Goal: Task Accomplishment & Management: Manage account settings

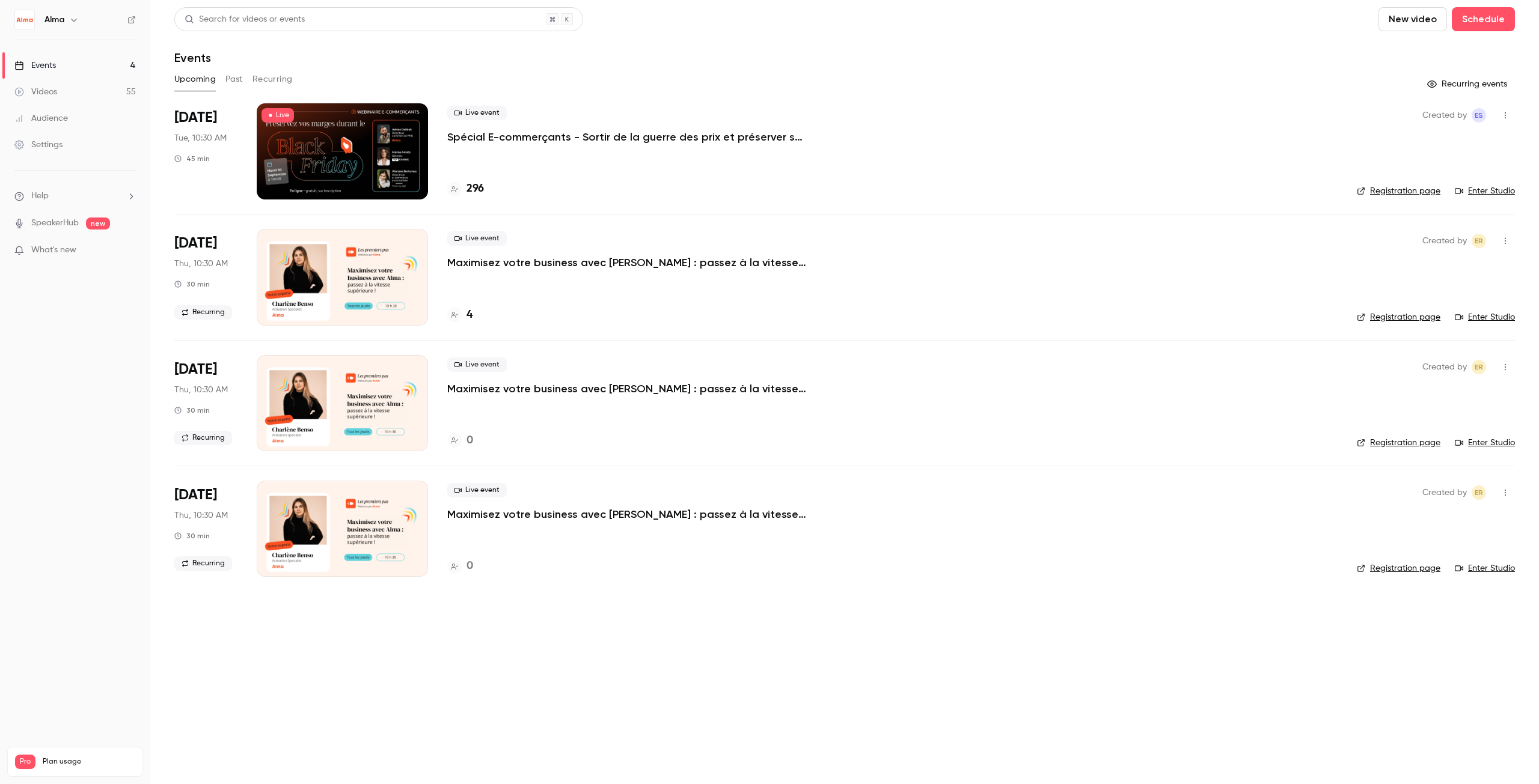
click at [560, 135] on p "Spécial E-commerçants - Sortir de la guerre des prix et préserver ses marges pe…" at bounding box center [627, 136] width 361 height 14
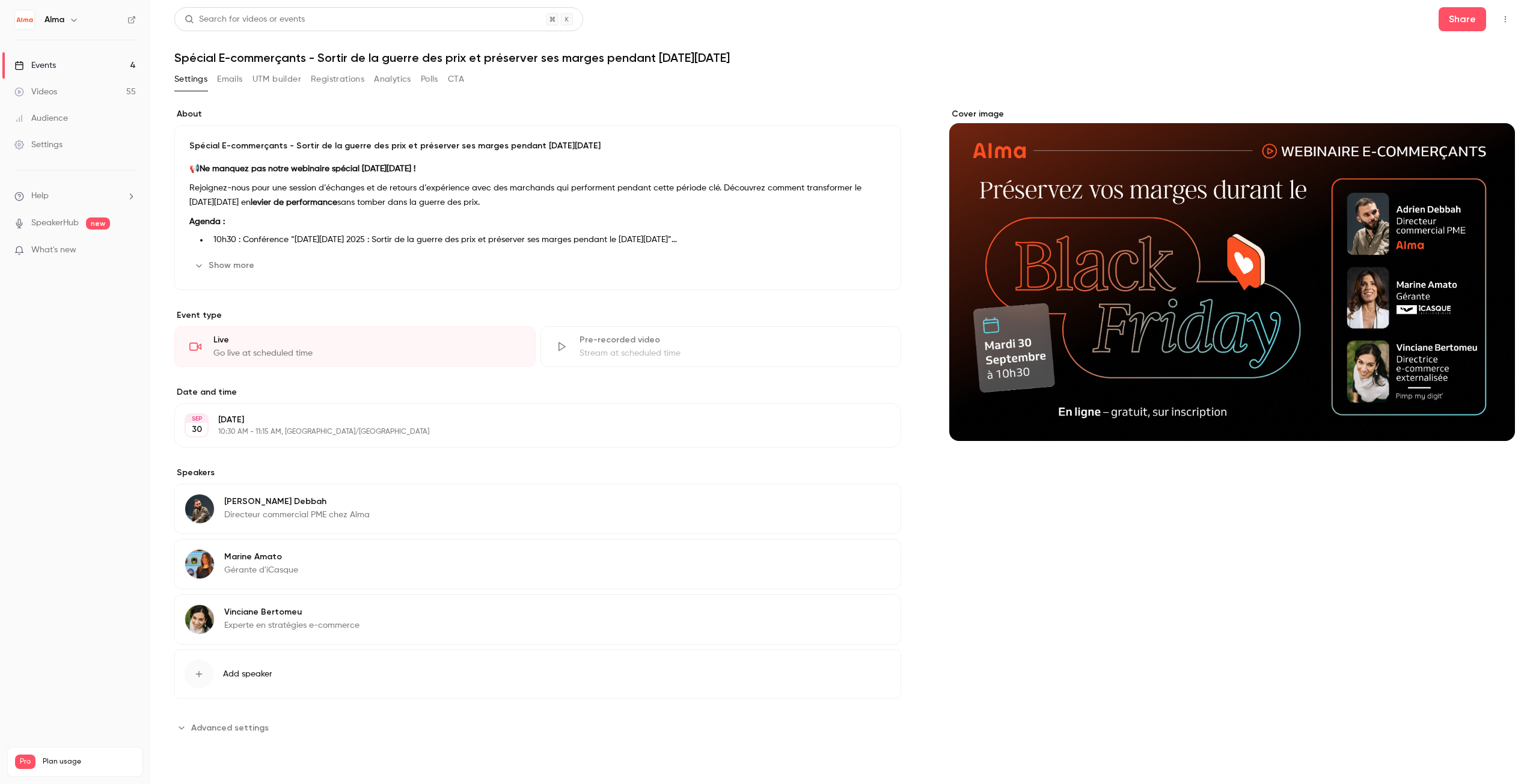
click at [340, 79] on button "Registrations" at bounding box center [337, 79] width 54 height 19
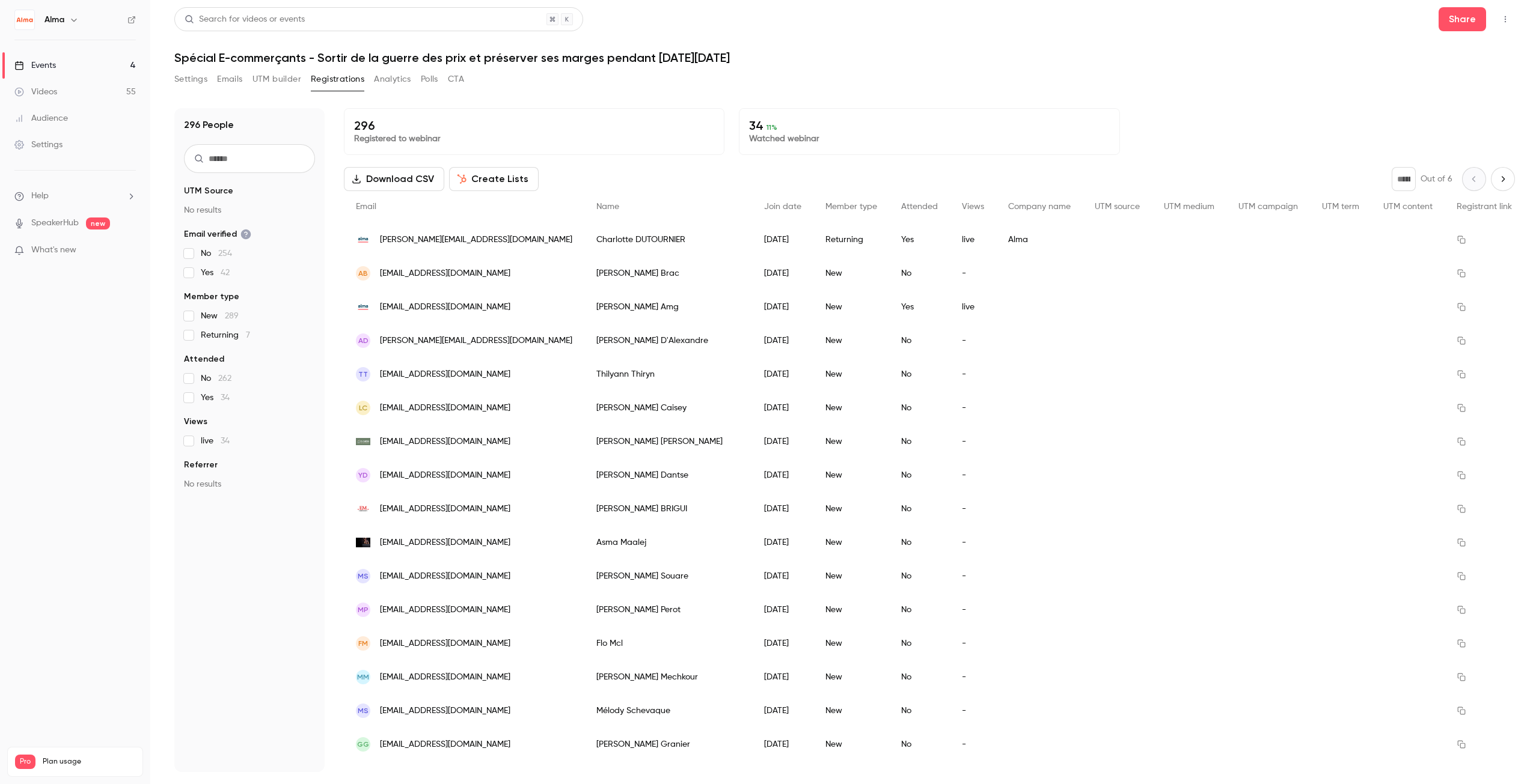
click at [751, 122] on p "34 11 %" at bounding box center [929, 125] width 360 height 14
click at [752, 144] on p "Watched webinar" at bounding box center [929, 139] width 360 height 12
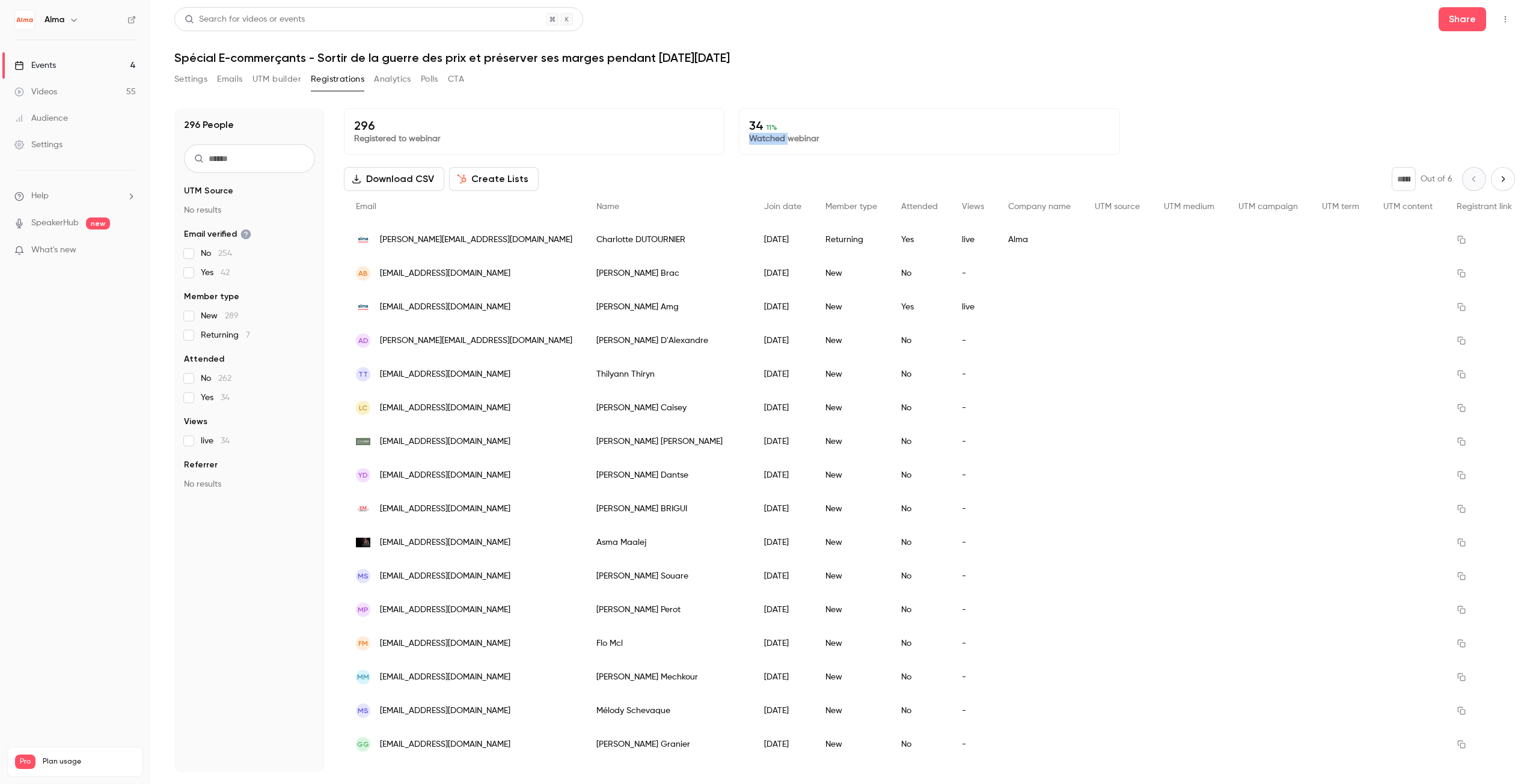
click at [752, 142] on p "Watched webinar" at bounding box center [929, 139] width 360 height 12
click at [749, 123] on p "34 11 %" at bounding box center [929, 125] width 360 height 14
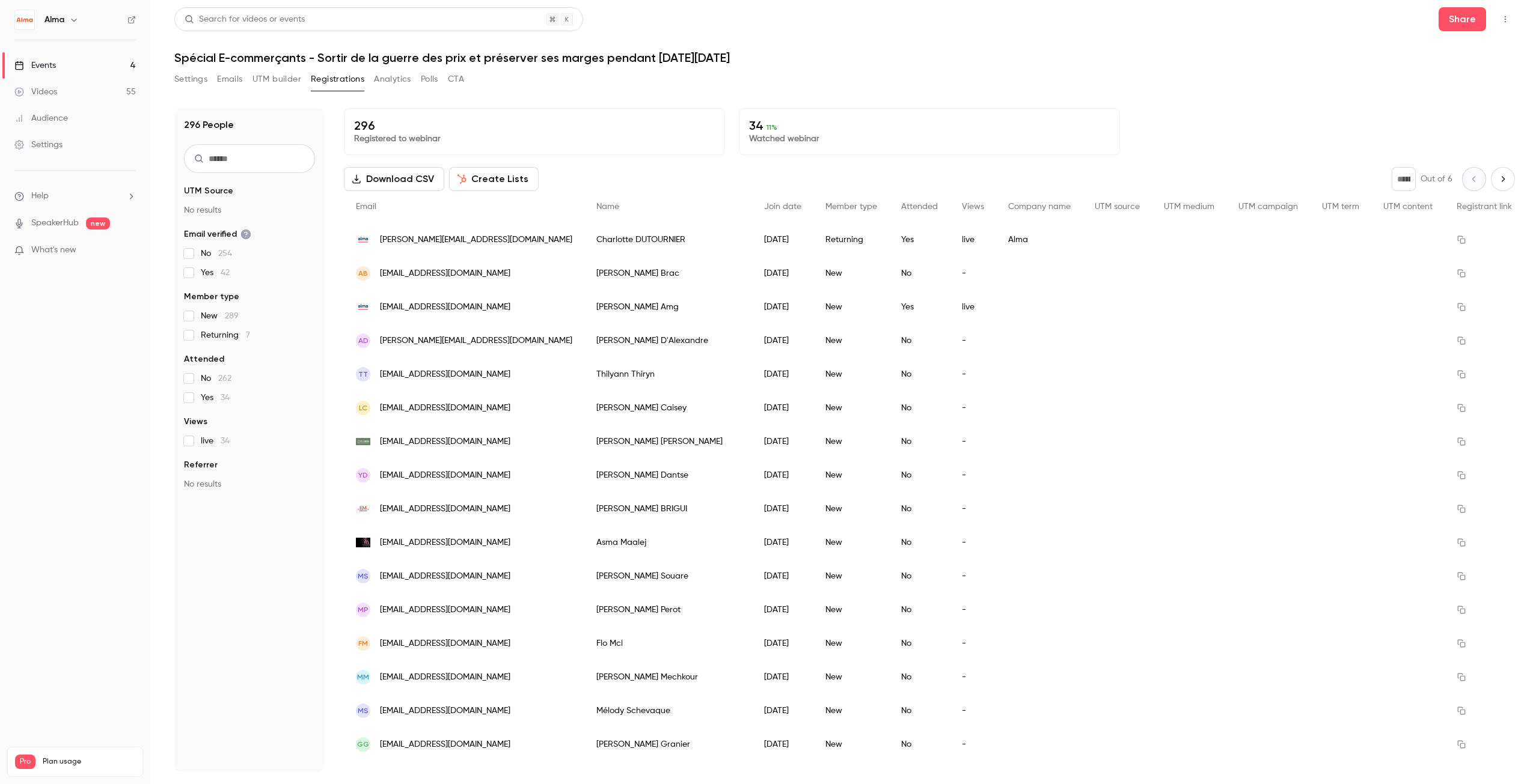
click at [65, 61] on link "Events 4" at bounding box center [75, 65] width 151 height 26
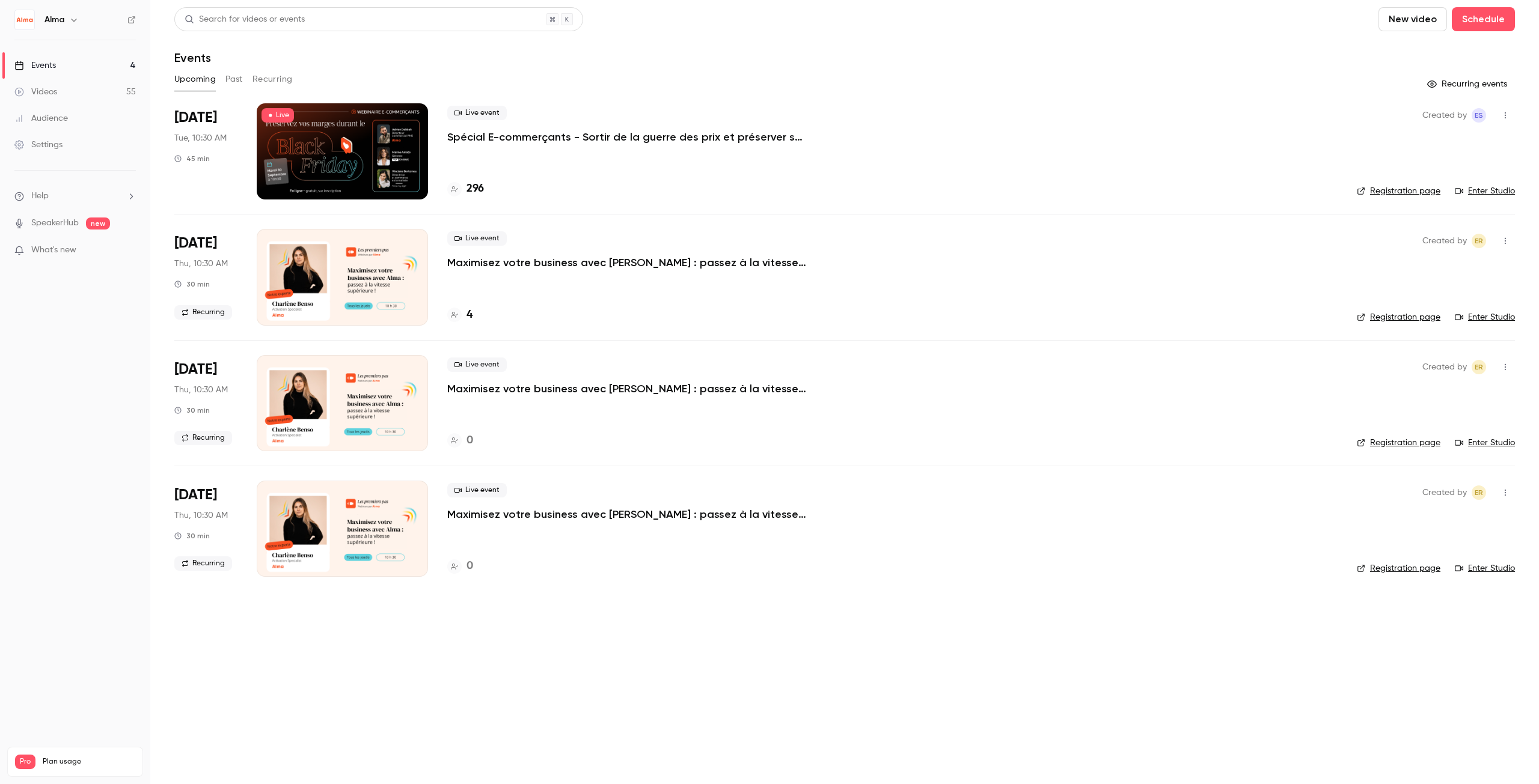
click at [310, 128] on div at bounding box center [342, 151] width 172 height 96
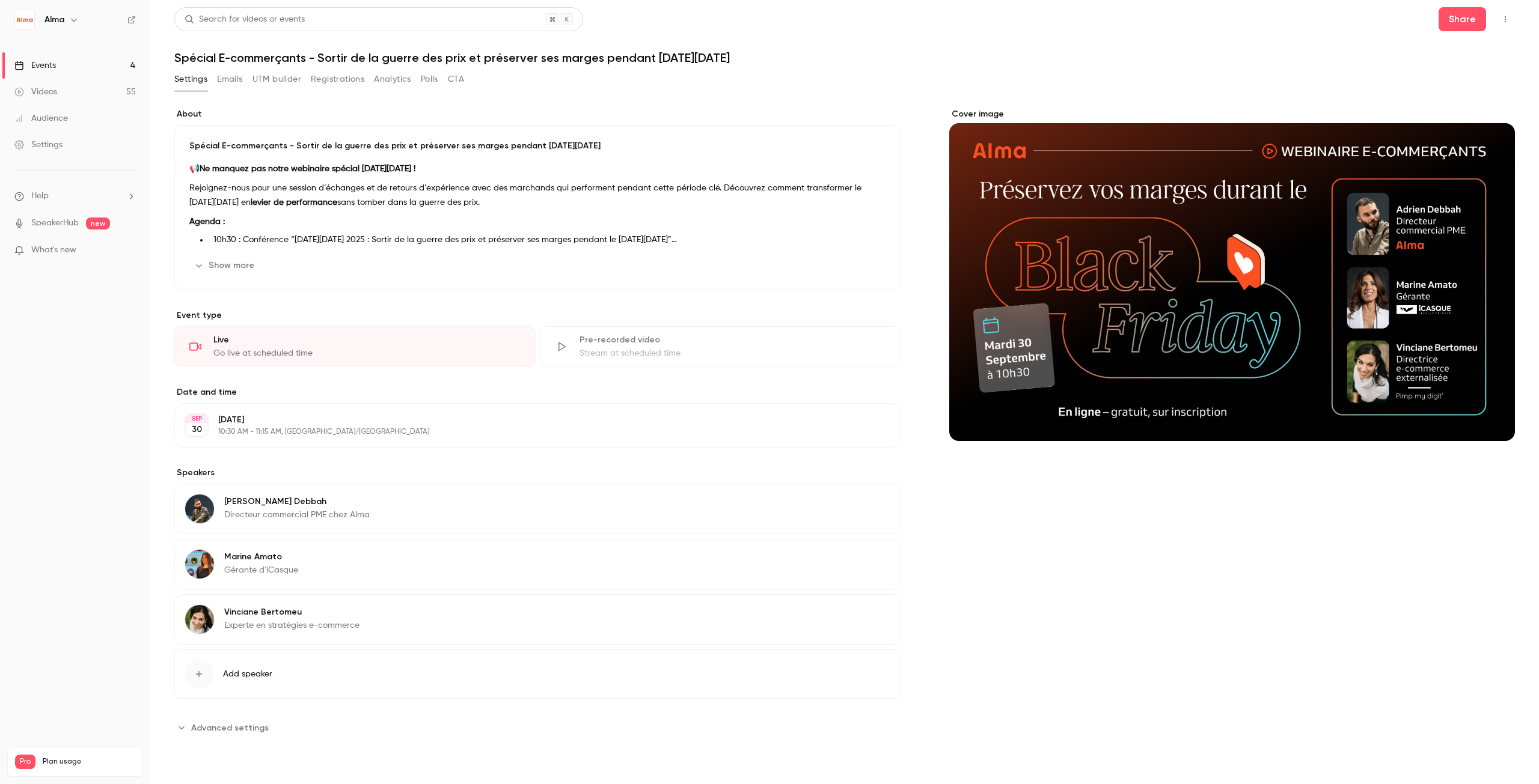
click at [197, 733] on span "Advanced settings" at bounding box center [230, 728] width 77 height 13
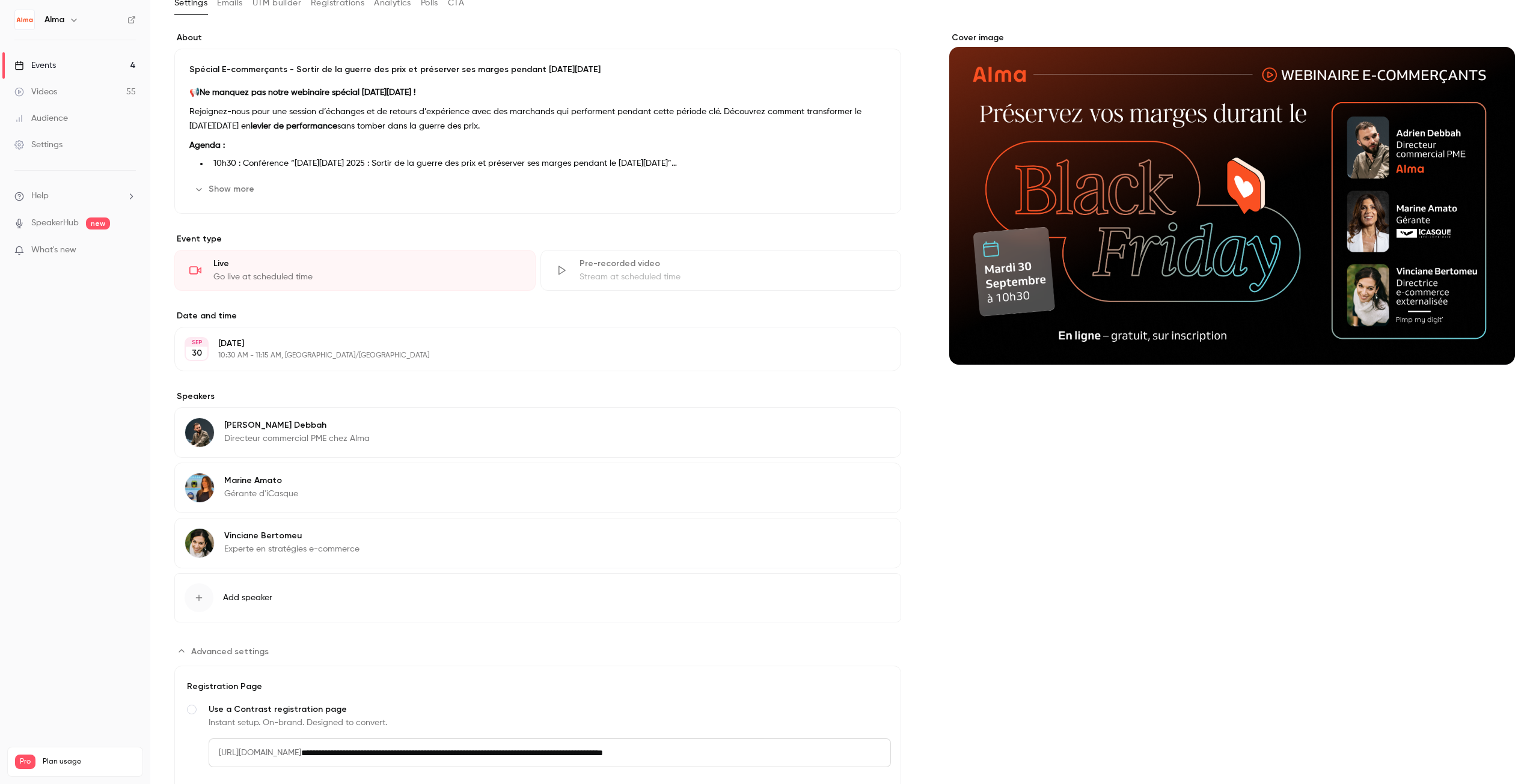
scroll to position [221, 0]
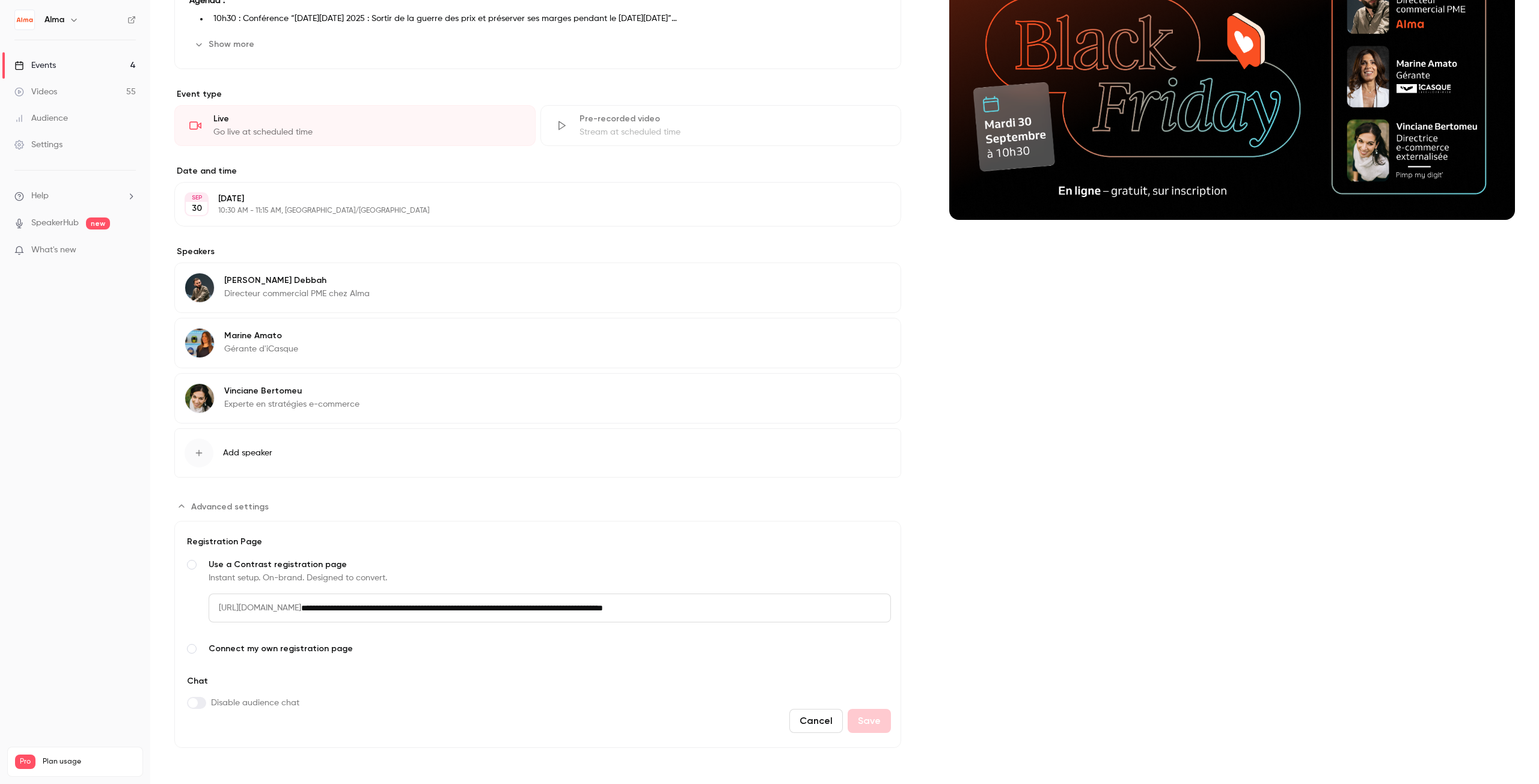
click at [190, 502] on button "Advanced settings" at bounding box center [225, 506] width 102 height 19
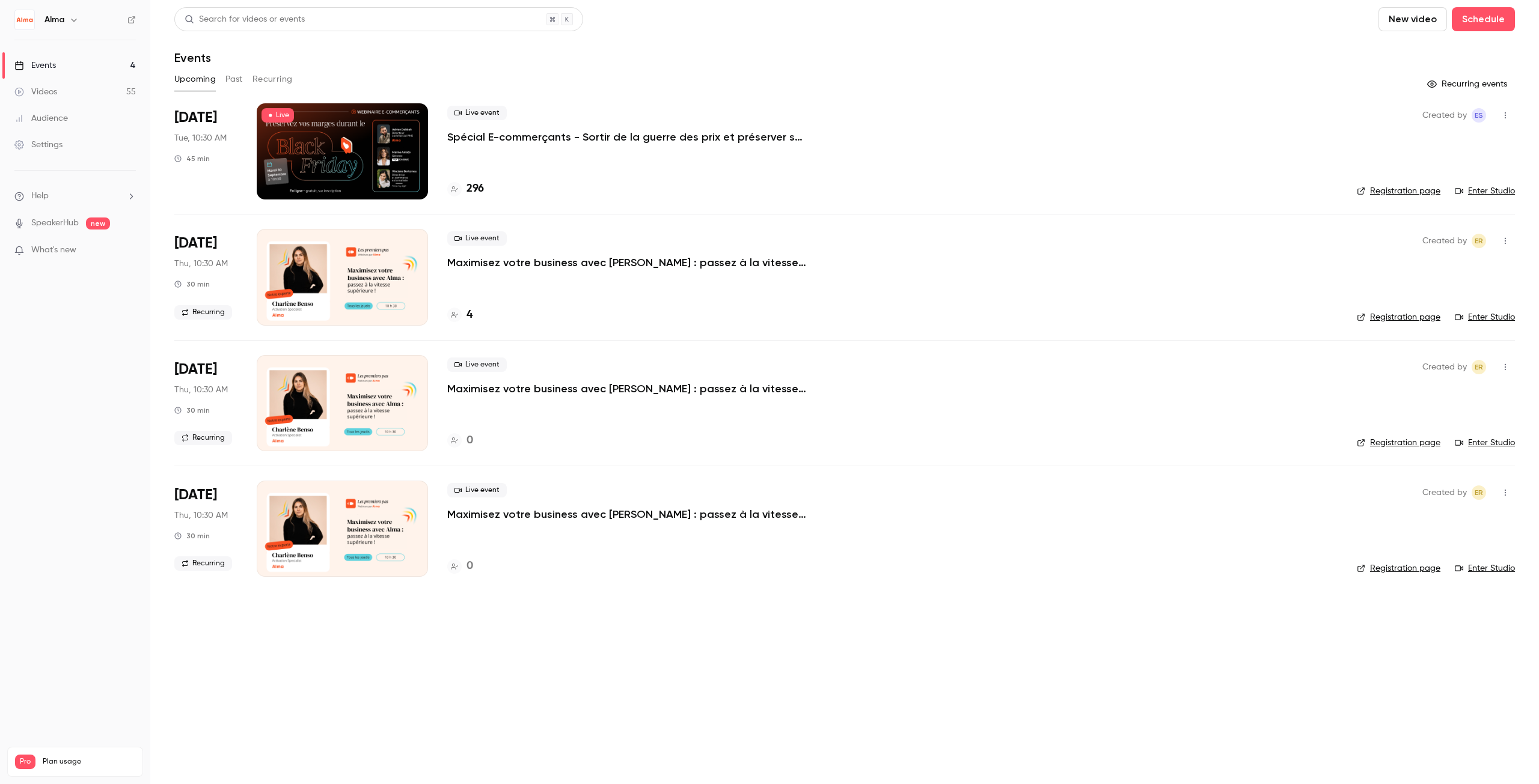
click at [1505, 114] on icon "button" at bounding box center [1505, 116] width 1 height 7
click at [535, 146] on div at bounding box center [769, 392] width 1539 height 784
click at [535, 138] on p "Spécial E-commerçants - Sortir de la guerre des prix et préserver ses marges pe…" at bounding box center [627, 136] width 361 height 14
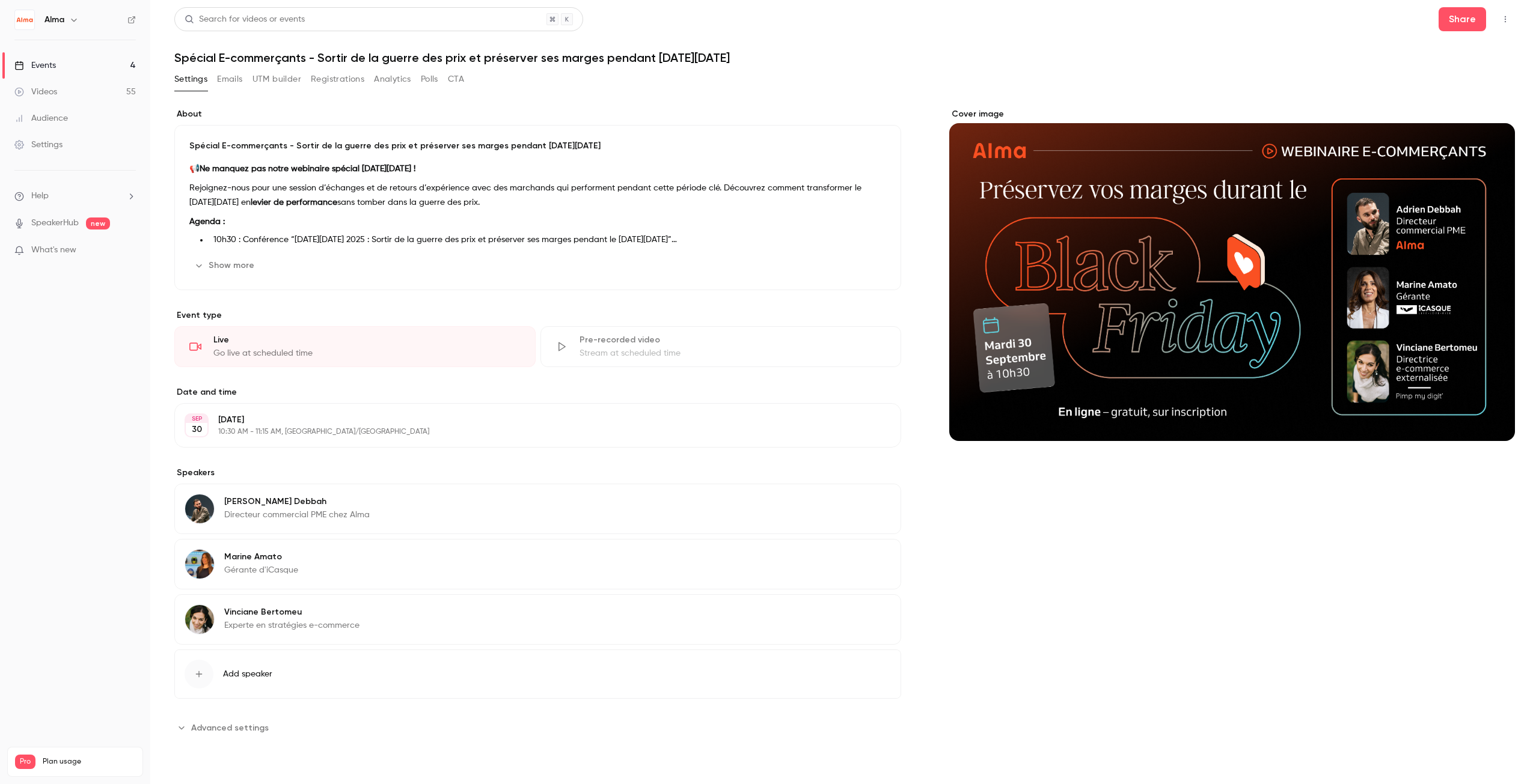
click at [416, 72] on div "Settings Emails UTM builder Registrations Analytics Polls CTA" at bounding box center [319, 79] width 289 height 19
click at [368, 80] on div "Settings Emails UTM builder Registrations Analytics Polls CTA" at bounding box center [319, 79] width 289 height 19
click at [339, 75] on button "Registrations" at bounding box center [337, 79] width 54 height 19
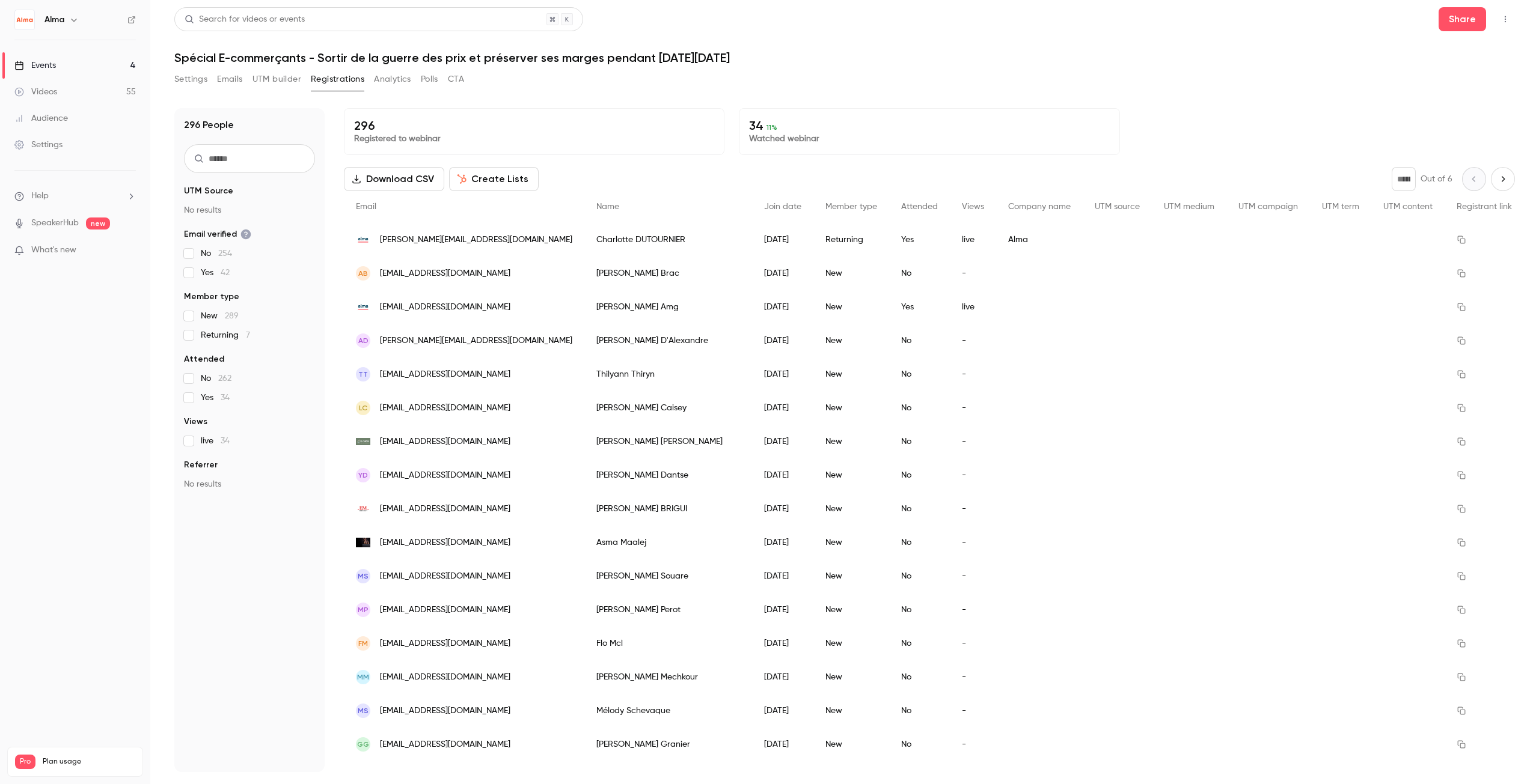
click at [754, 127] on p "34 11 %" at bounding box center [929, 125] width 360 height 14
click at [767, 140] on p "Watched webinar" at bounding box center [929, 139] width 360 height 12
click at [199, 75] on button "Settings" at bounding box center [190, 79] width 33 height 19
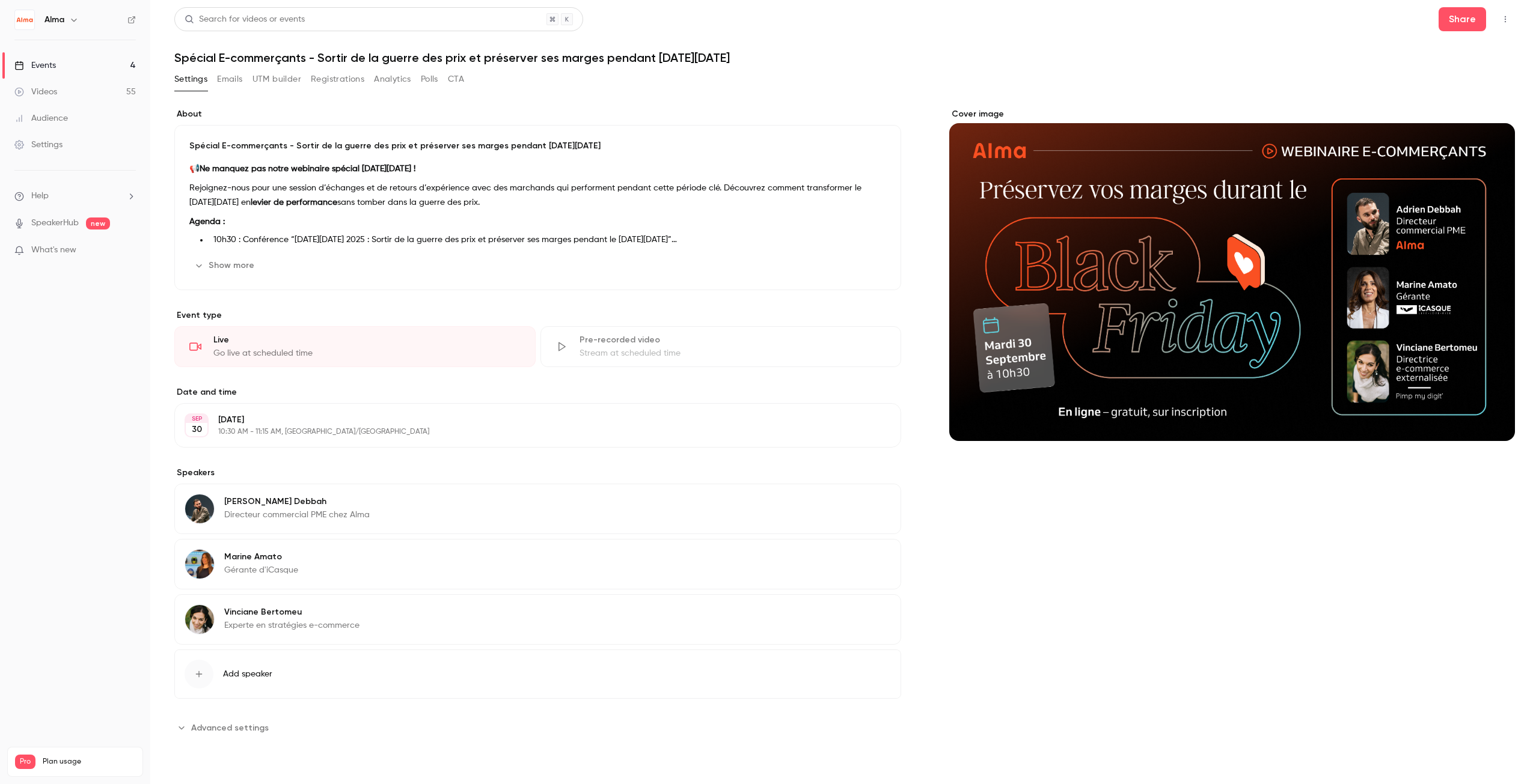
click at [273, 343] on div "Live" at bounding box center [367, 340] width 307 height 12
click at [235, 346] on div "Live" at bounding box center [367, 340] width 307 height 12
click at [226, 257] on button "Show more" at bounding box center [226, 265] width 72 height 19
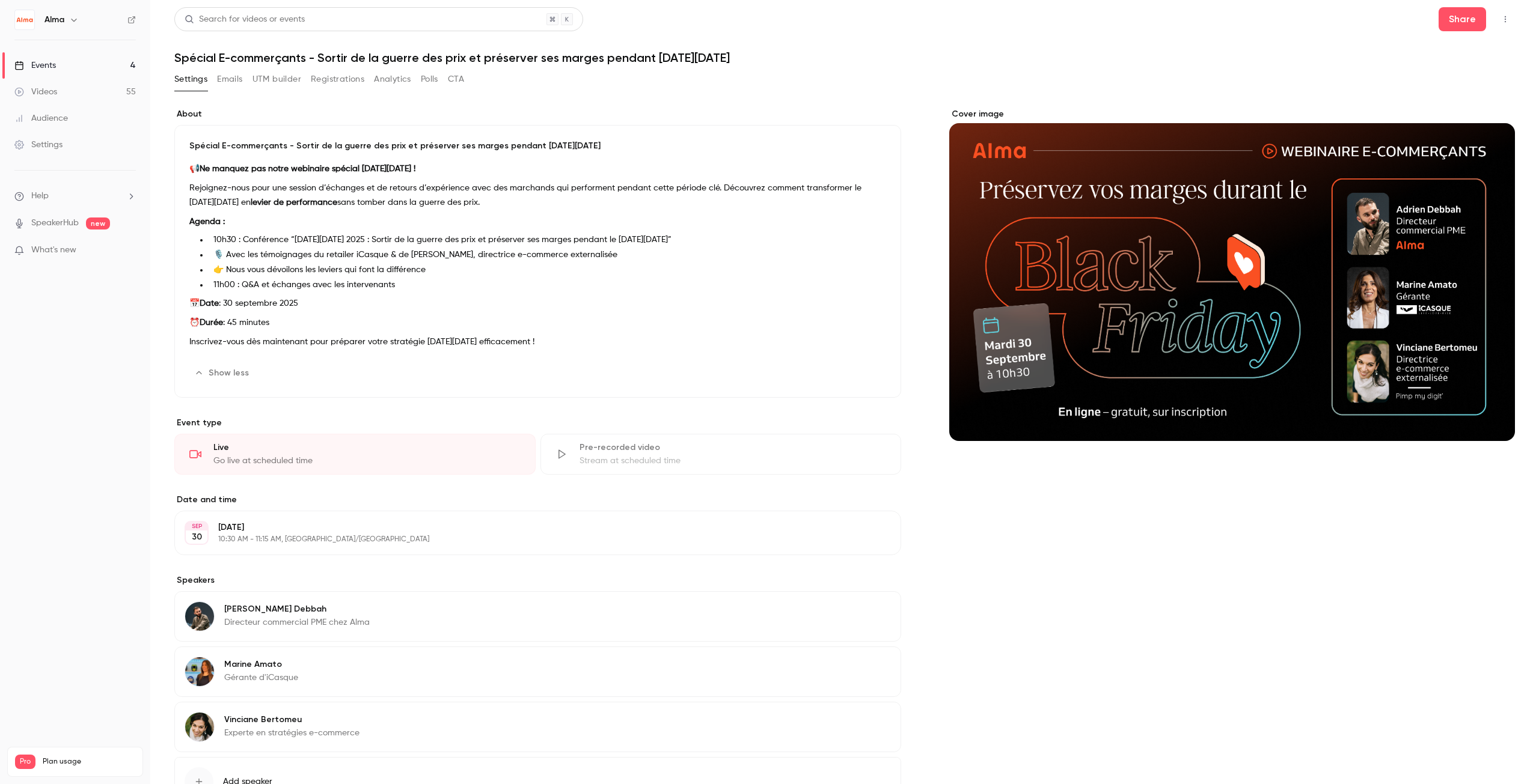
click at [46, 66] on div "Events" at bounding box center [34, 66] width 41 height 12
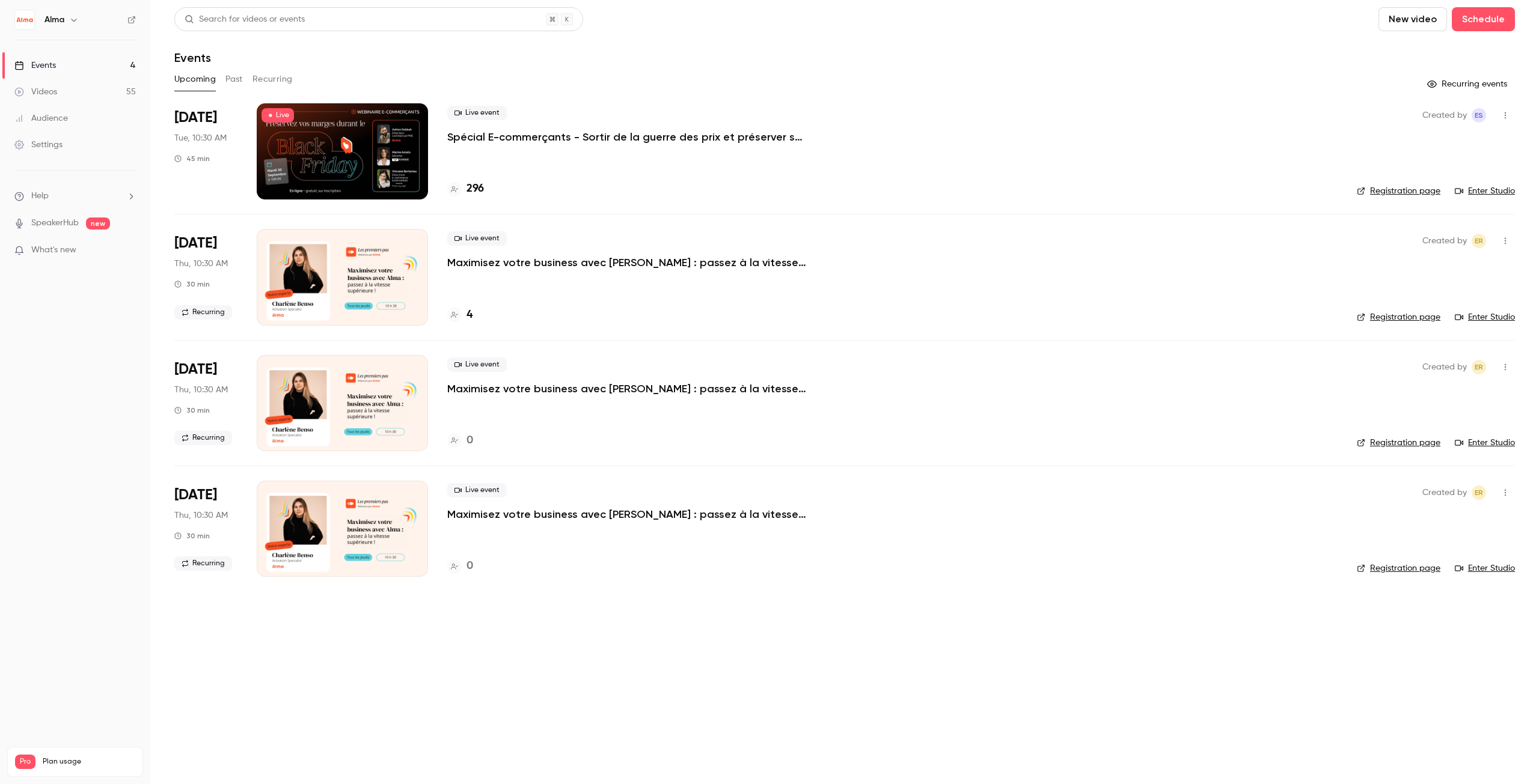
click at [466, 135] on p "Spécial E-commerçants - Sortir de la guerre des prix et préserver ses marges pe…" at bounding box center [627, 136] width 361 height 14
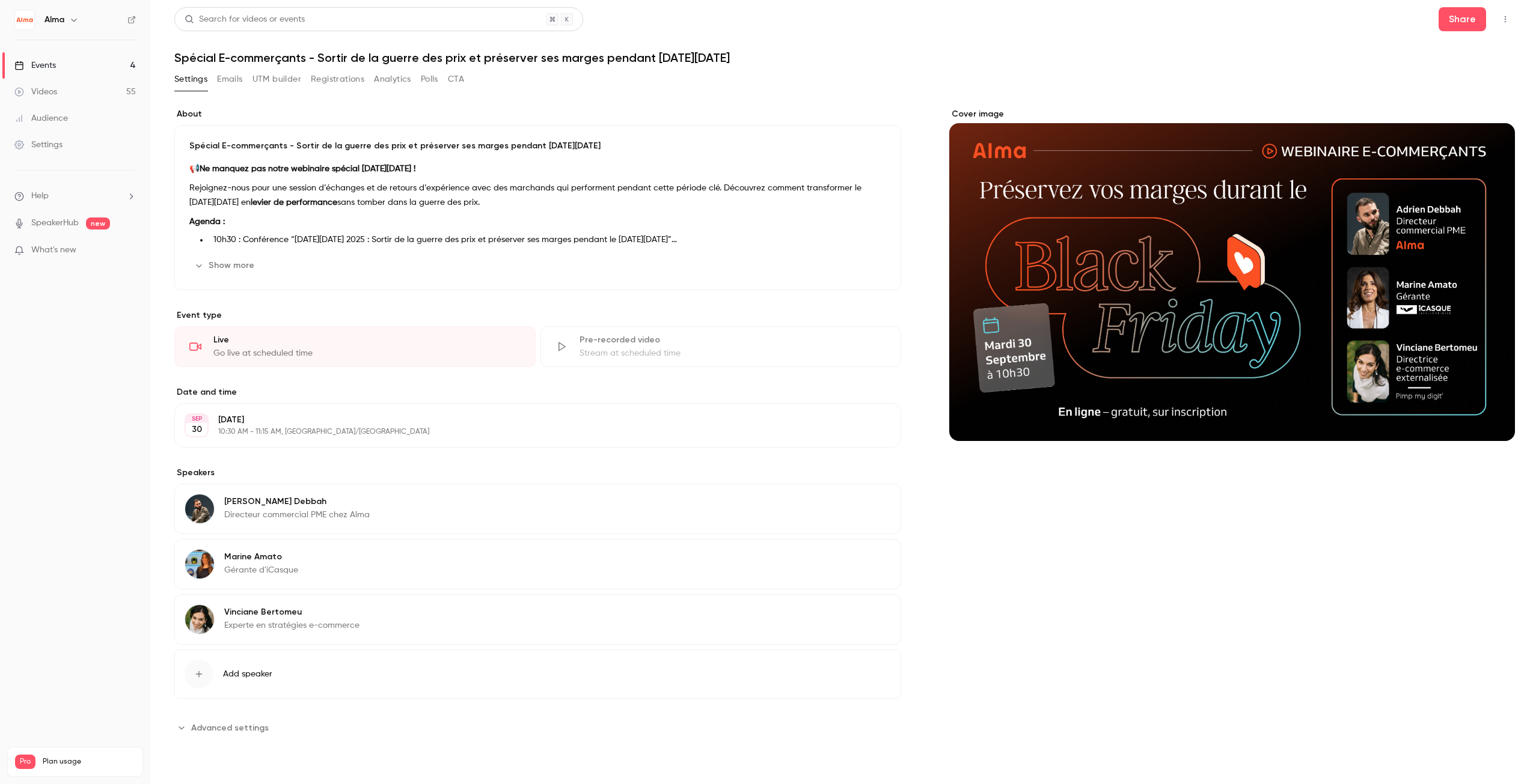
click at [239, 81] on button "Emails" at bounding box center [230, 79] width 25 height 19
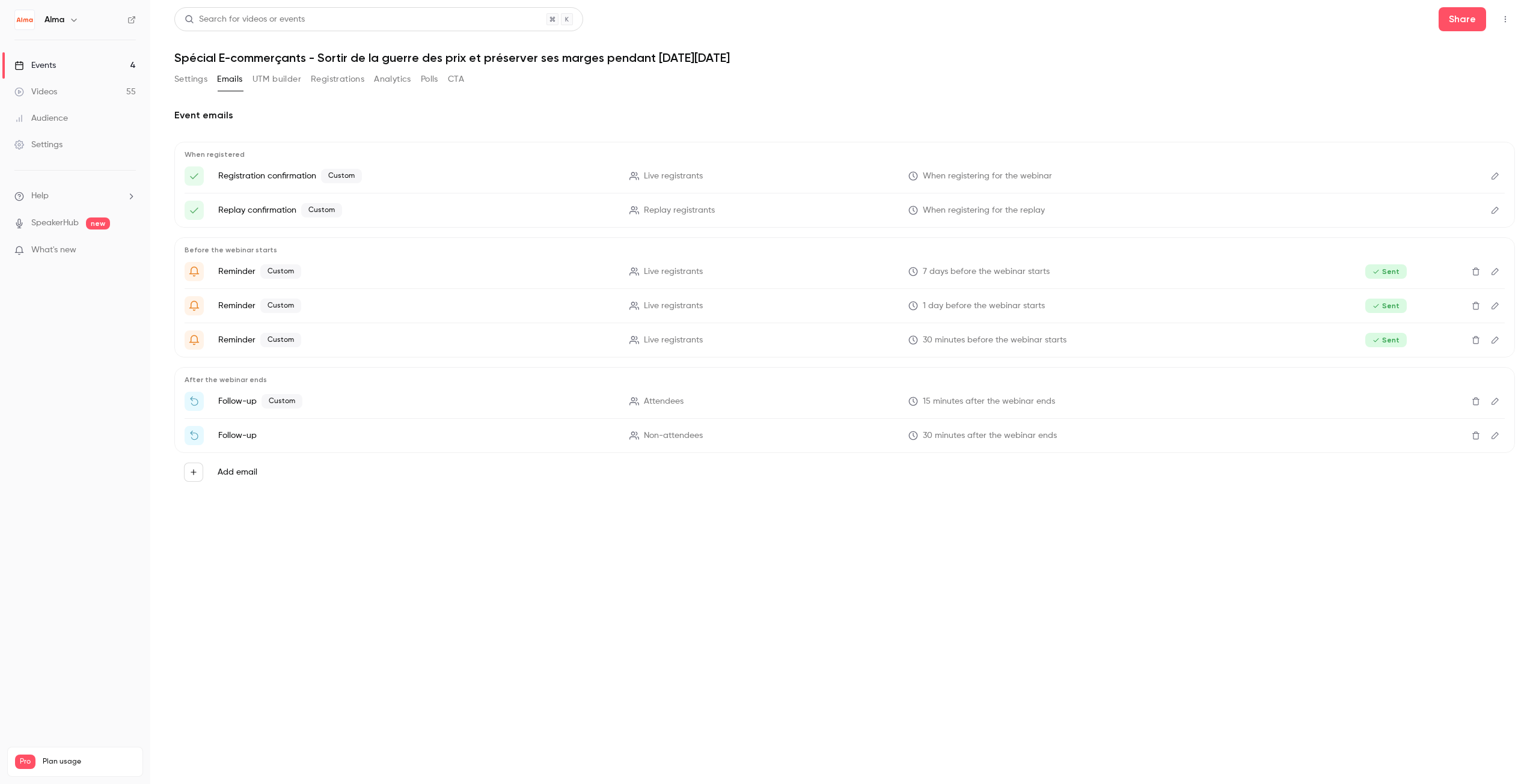
click at [279, 81] on button "UTM builder" at bounding box center [277, 79] width 49 height 19
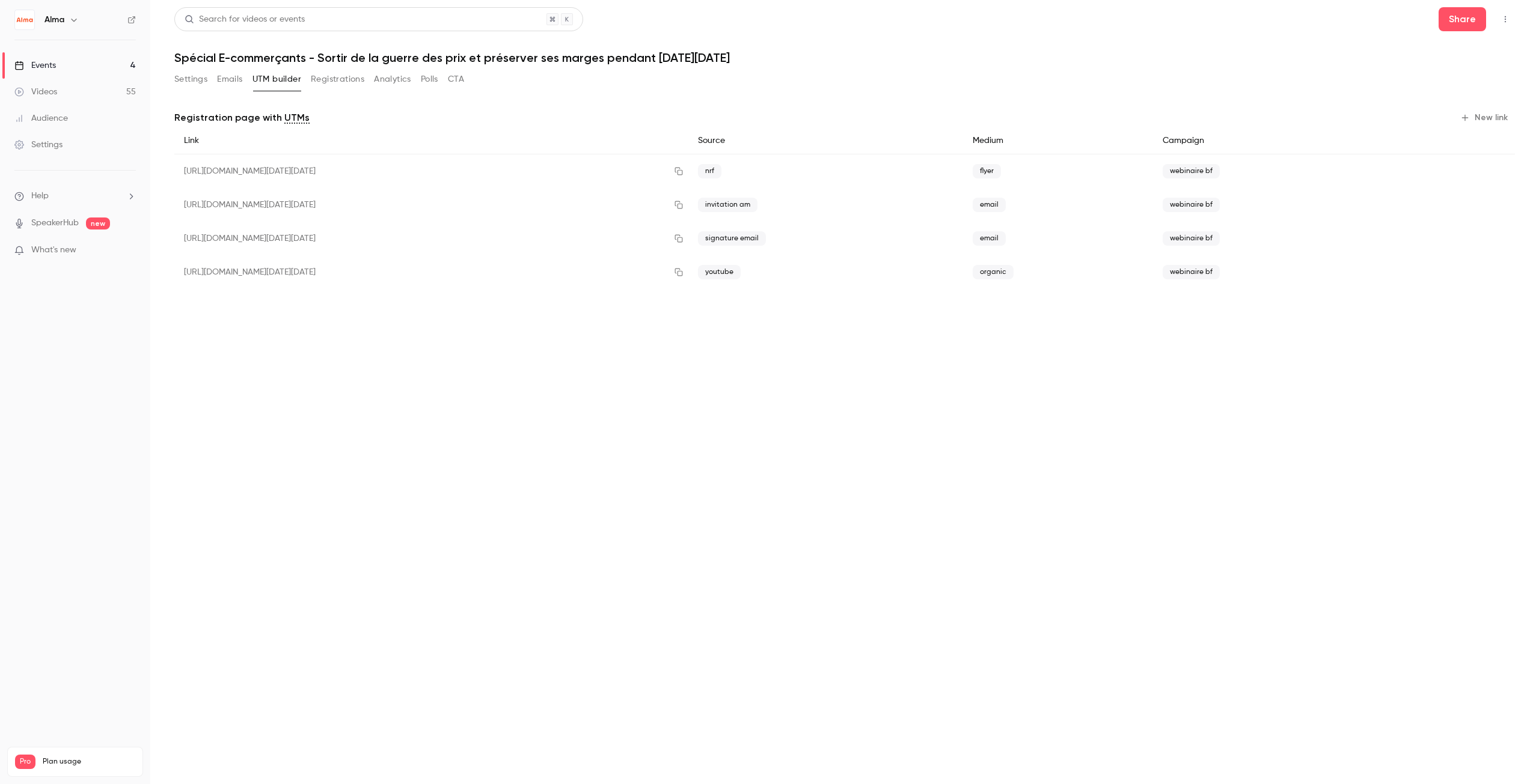
click at [328, 79] on button "Registrations" at bounding box center [337, 79] width 54 height 19
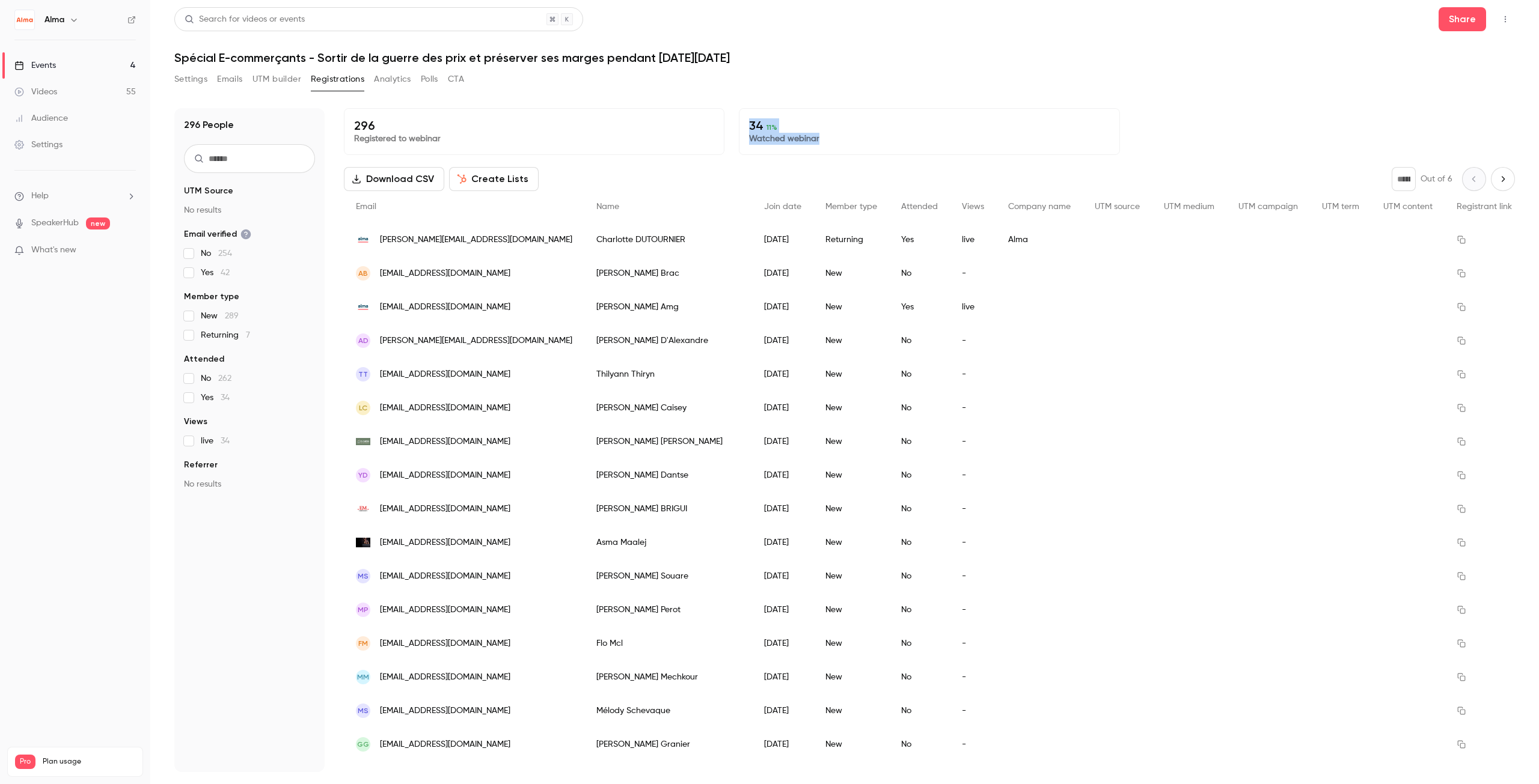
drag, startPoint x: 746, startPoint y: 125, endPoint x: 822, endPoint y: 144, distance: 78.3
click at [822, 144] on div "34 11 % Watched webinar" at bounding box center [929, 132] width 380 height 47
click at [822, 144] on p "Watched webinar" at bounding box center [929, 139] width 360 height 12
drag, startPoint x: 742, startPoint y: 127, endPoint x: 847, endPoint y: 144, distance: 106.4
click at [847, 144] on div "34 11 % Watched webinar" at bounding box center [929, 132] width 380 height 47
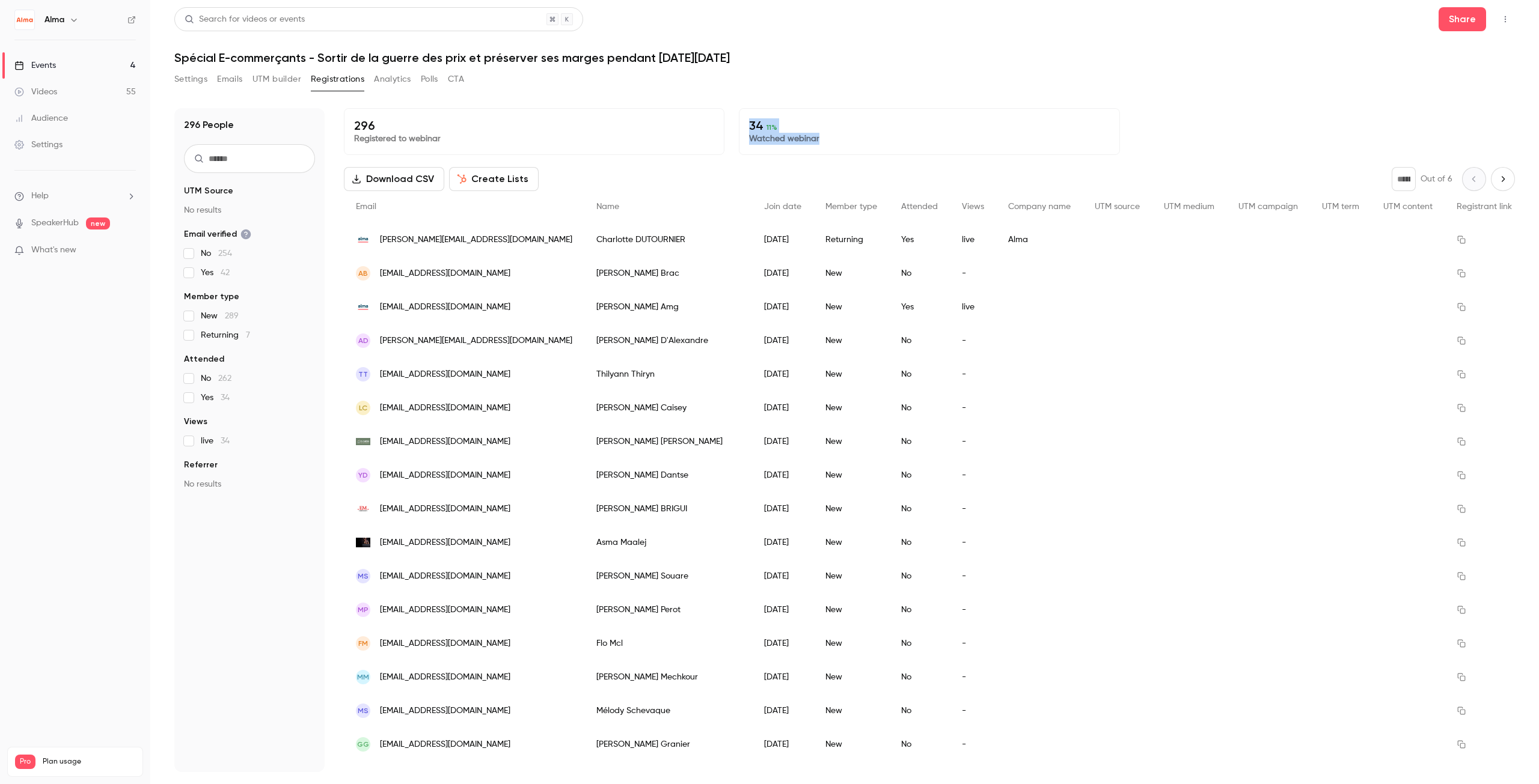
click at [847, 144] on p "Watched webinar" at bounding box center [929, 139] width 360 height 12
click at [793, 146] on div "34 11 % Watched webinar" at bounding box center [929, 132] width 380 height 47
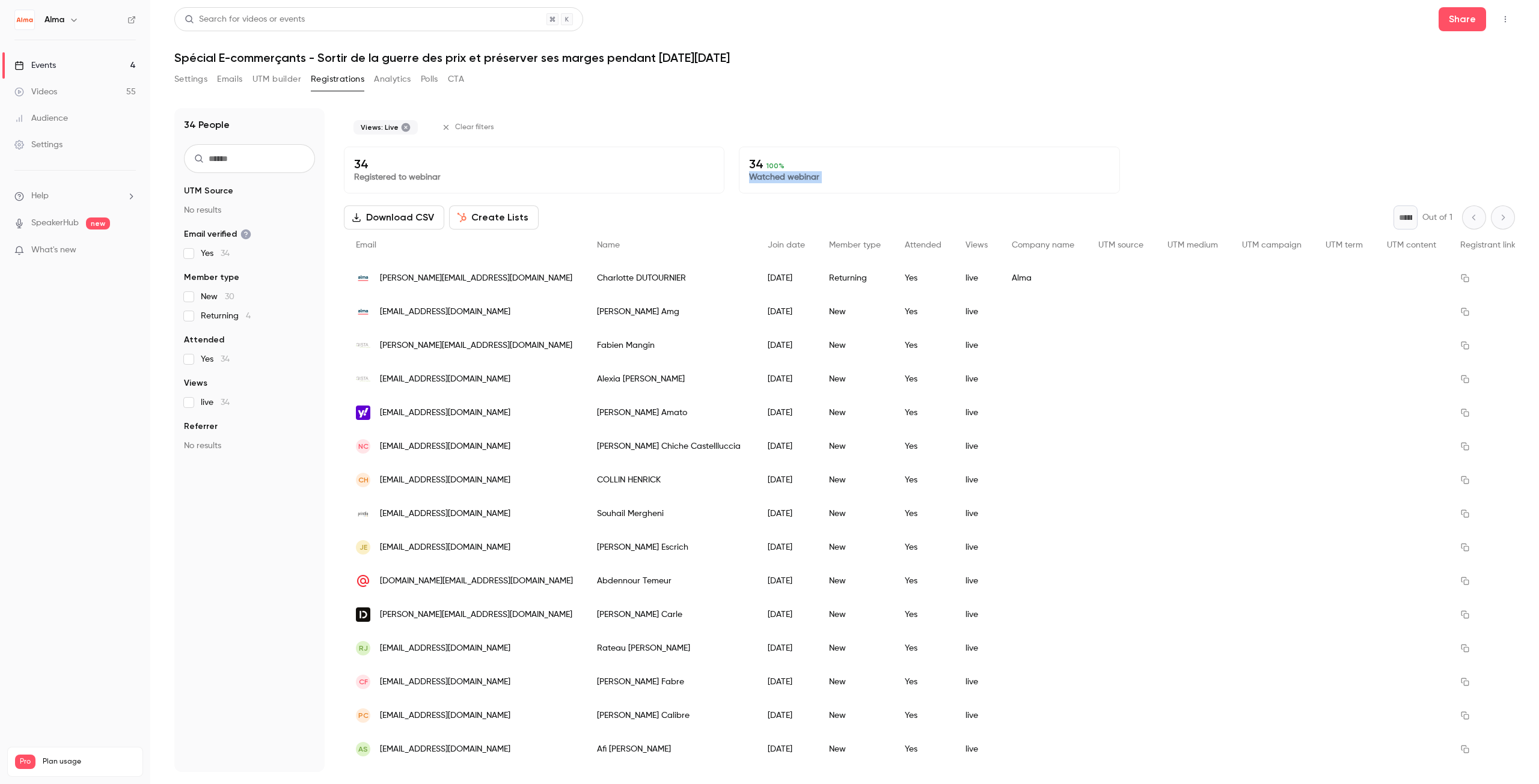
click at [786, 201] on div "Views: Live Clear filters 34 Registered to webinar 34 100 % Watched webinar Dow…" at bounding box center [930, 440] width 1171 height 664
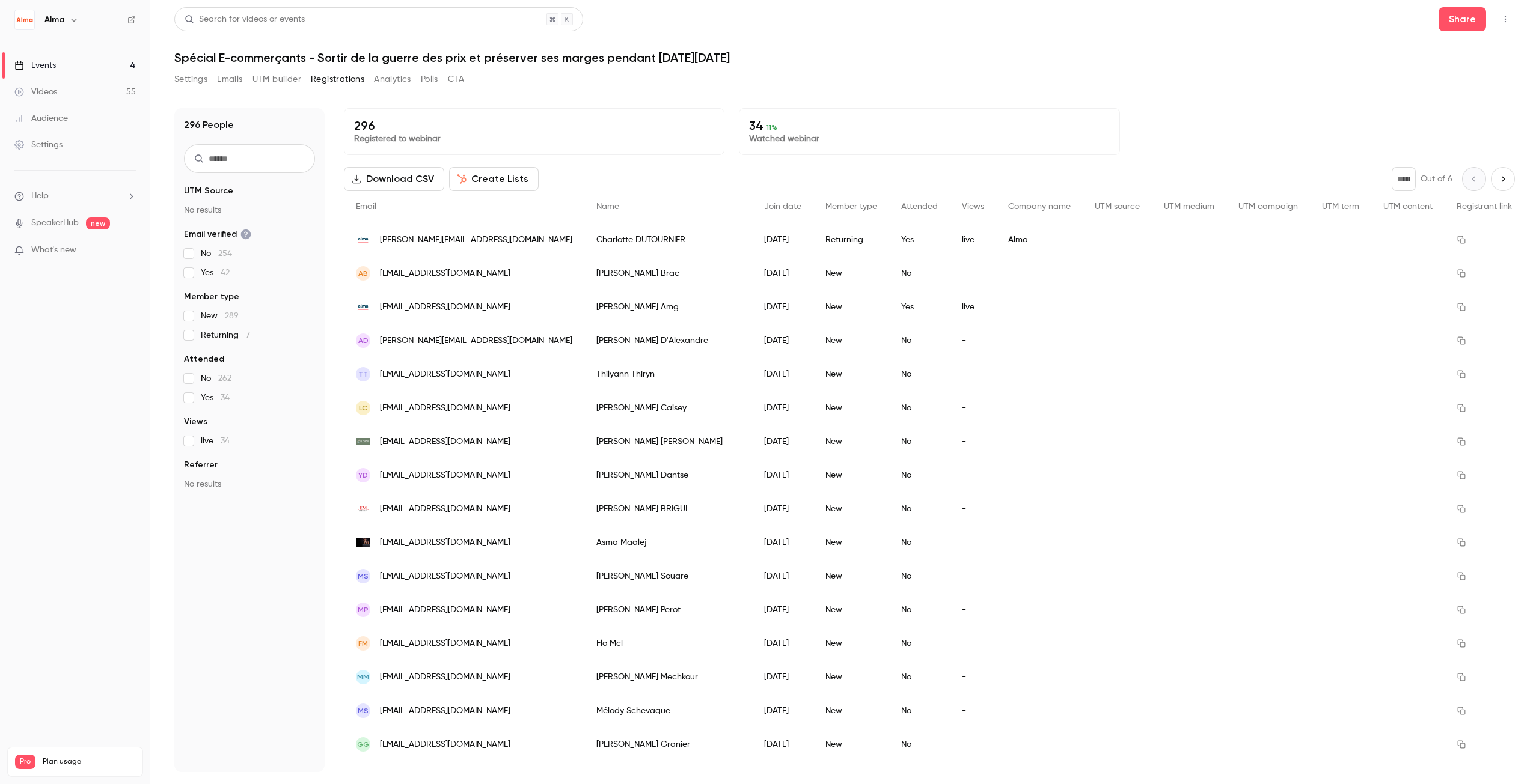
click at [220, 77] on button "Emails" at bounding box center [230, 79] width 25 height 19
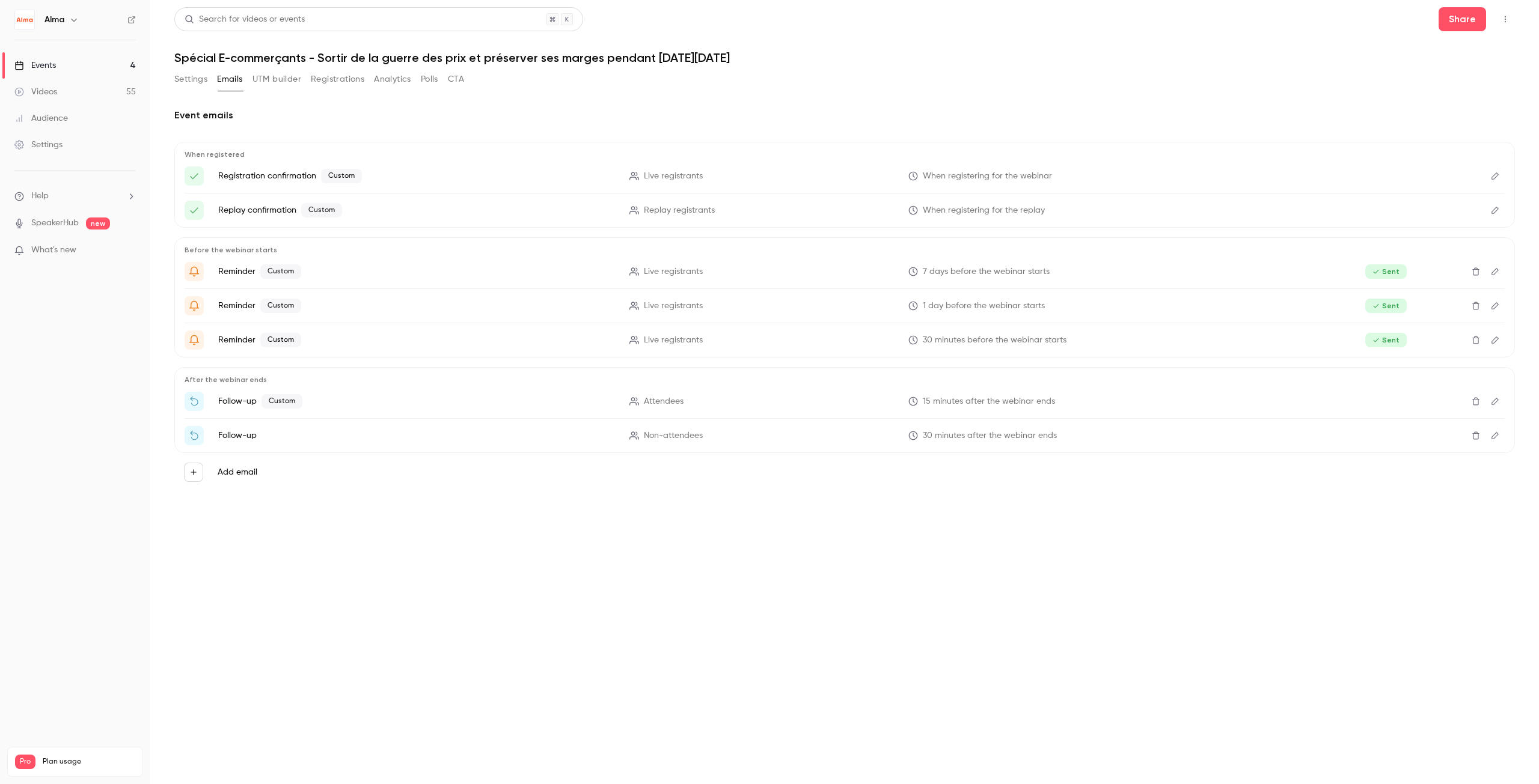
click at [392, 75] on button "Analytics" at bounding box center [392, 79] width 37 height 19
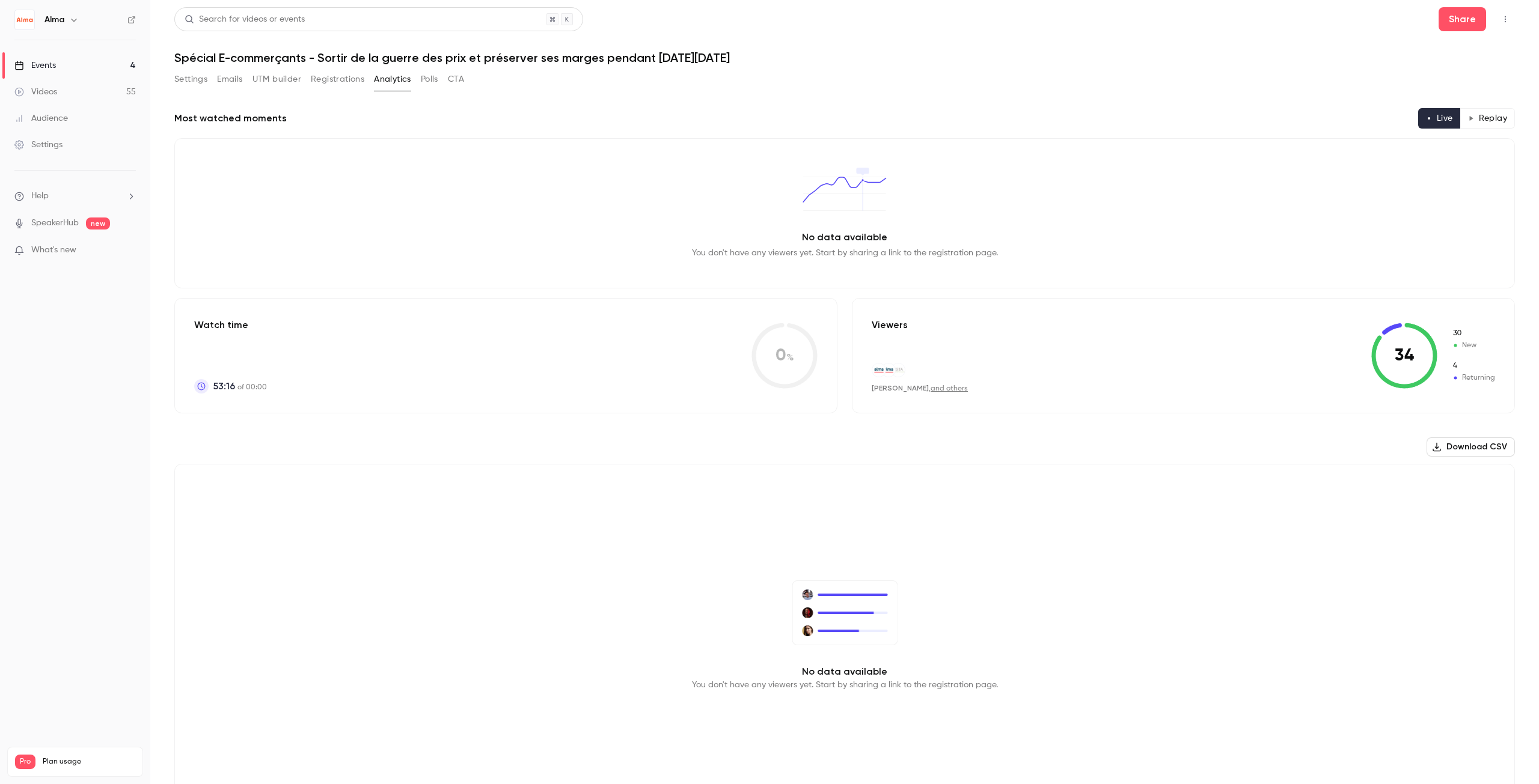
click at [429, 77] on button "Polls" at bounding box center [429, 79] width 18 height 19
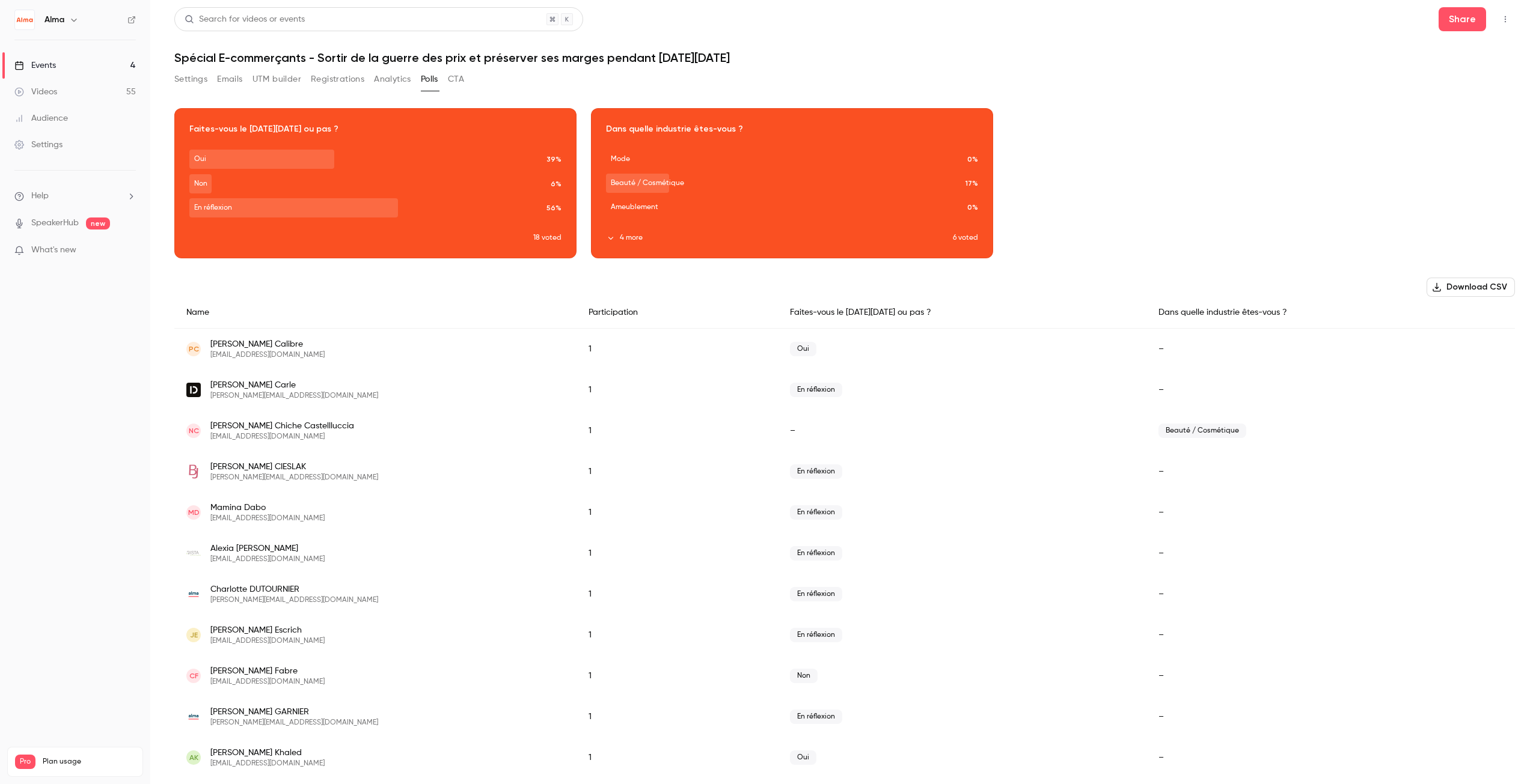
click at [454, 75] on button "CTA" at bounding box center [455, 79] width 16 height 19
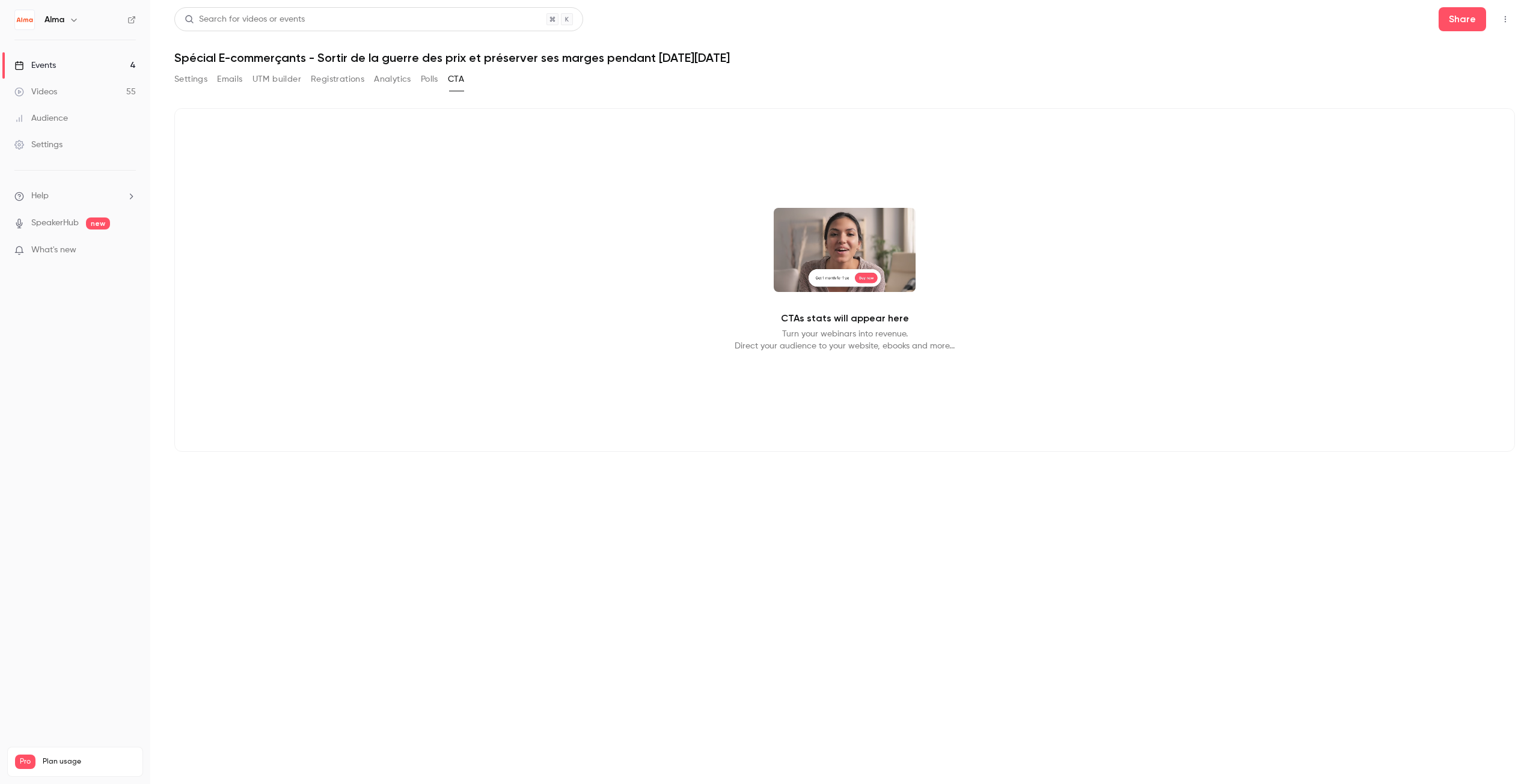
click at [392, 79] on button "Analytics" at bounding box center [392, 79] width 37 height 19
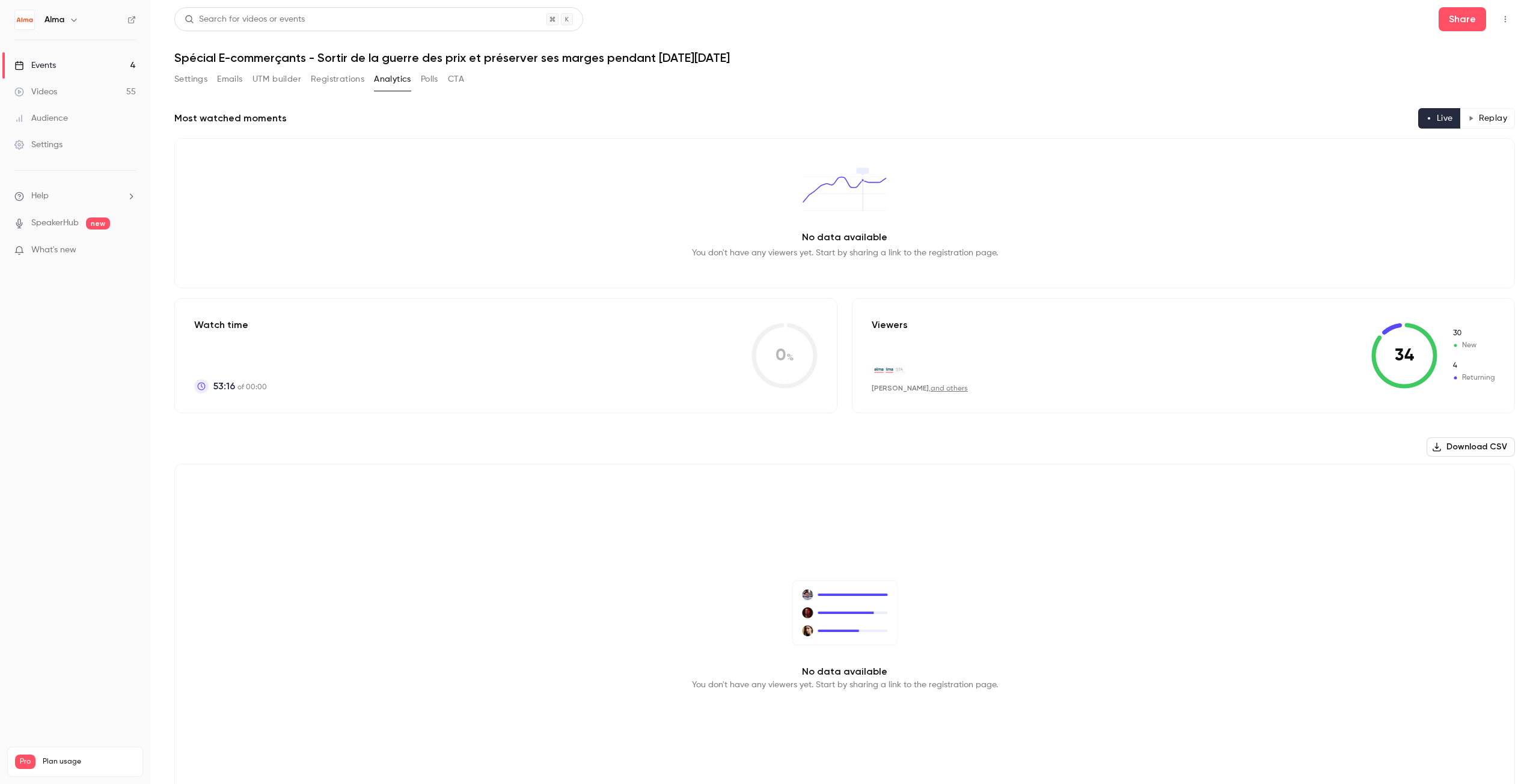
click at [346, 77] on button "Registrations" at bounding box center [337, 79] width 54 height 19
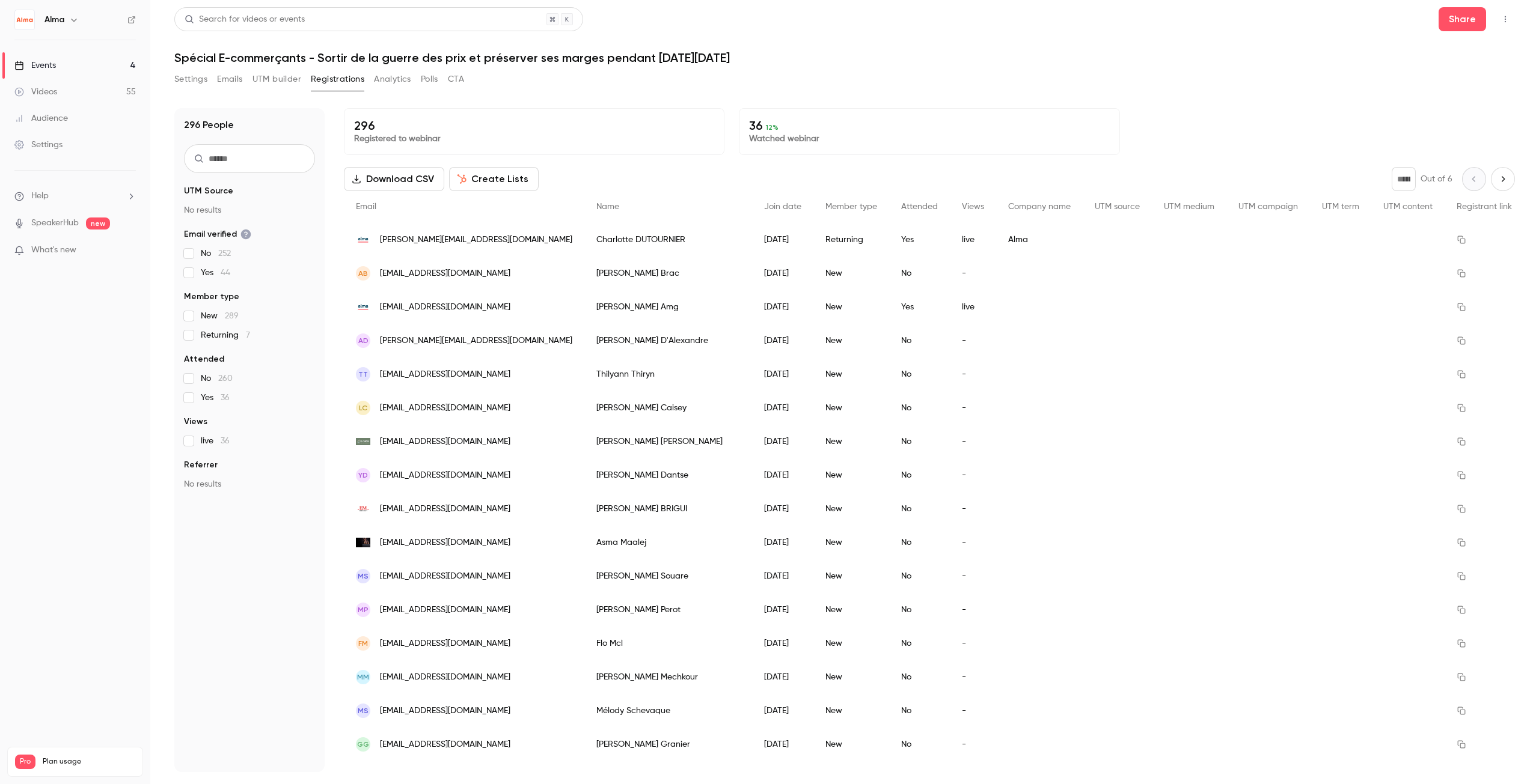
drag, startPoint x: 395, startPoint y: 75, endPoint x: 293, endPoint y: 281, distance: 229.9
click at [395, 75] on button "Analytics" at bounding box center [392, 79] width 37 height 19
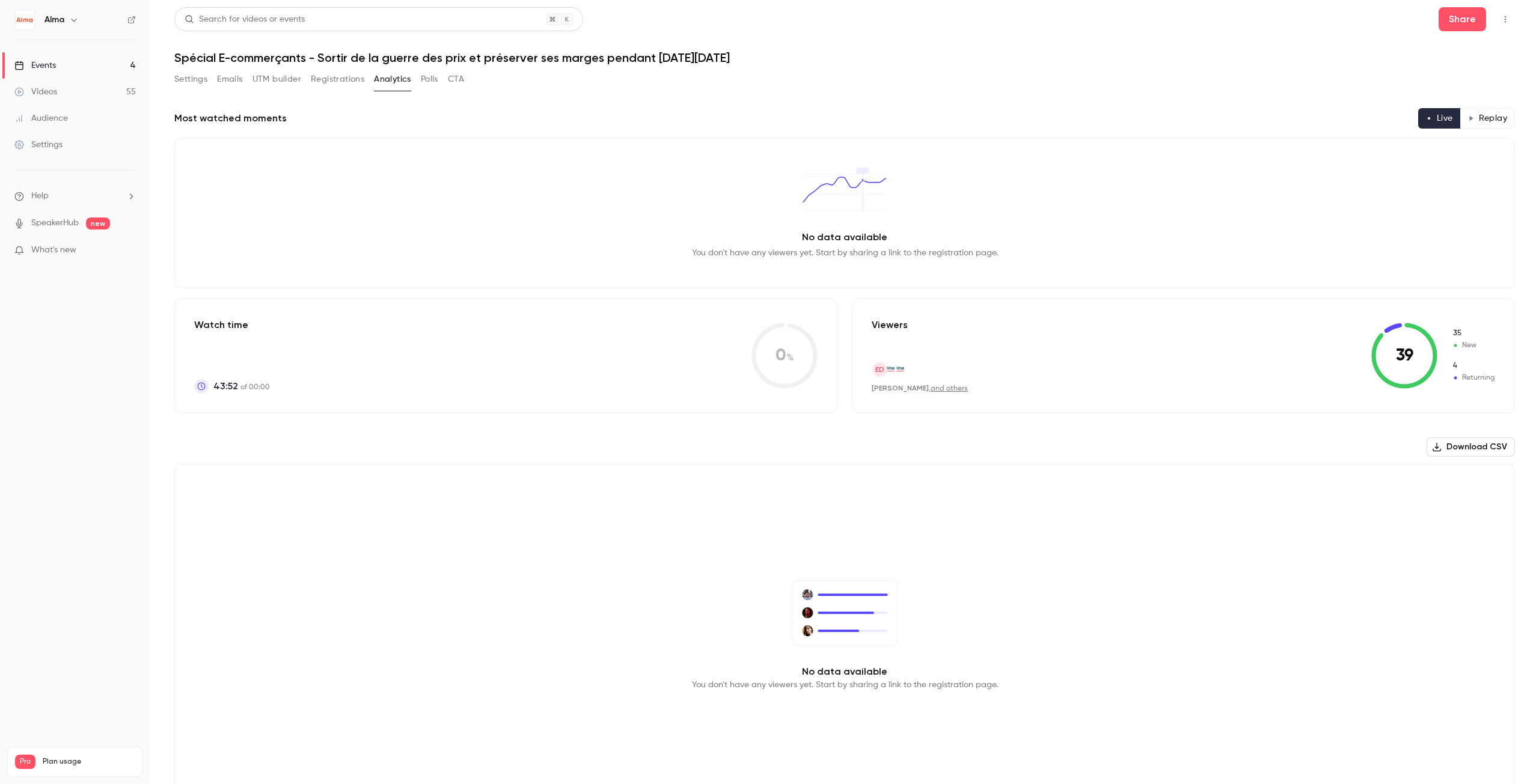
scroll to position [40, 0]
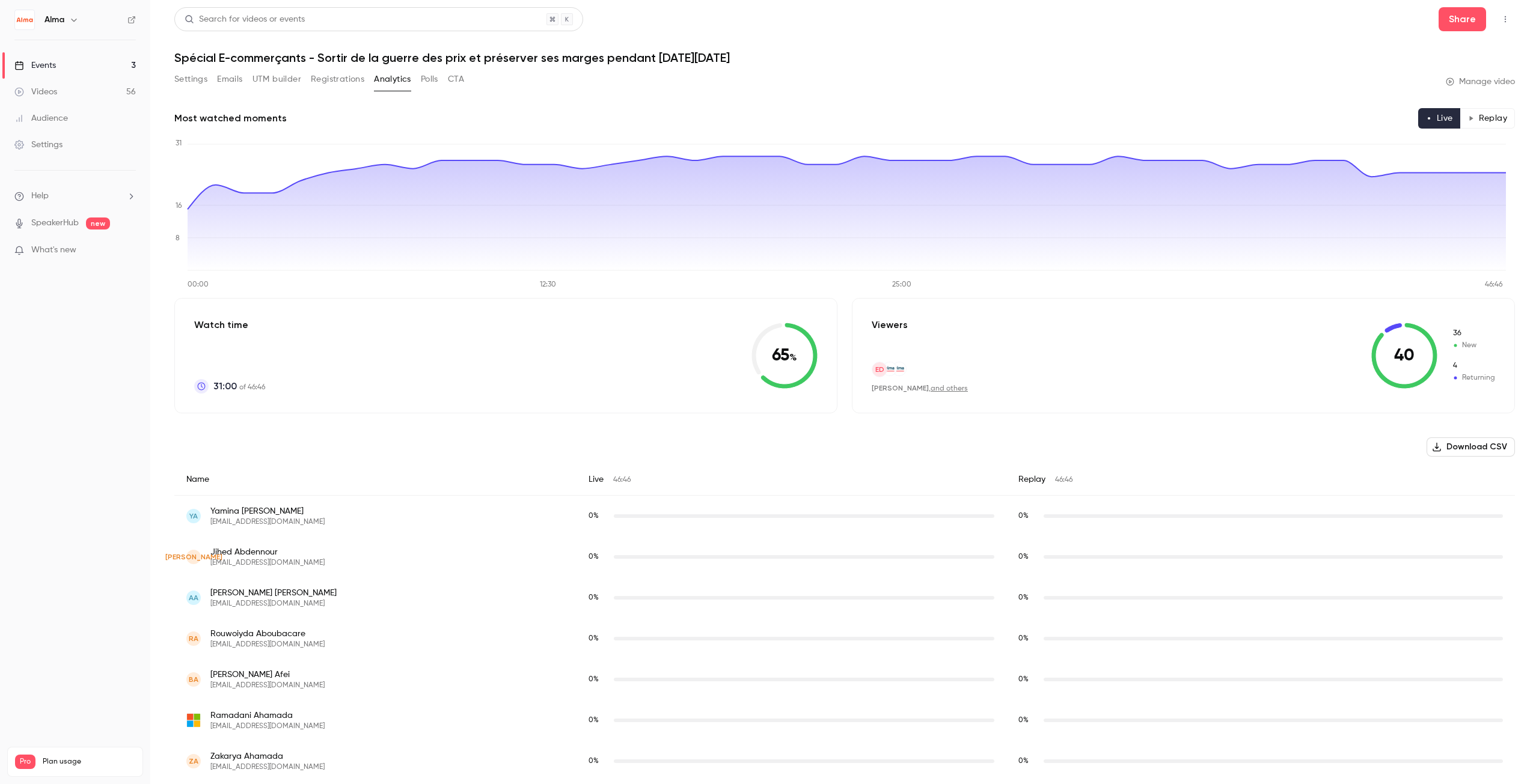
click at [345, 78] on button "Registrations" at bounding box center [337, 79] width 54 height 19
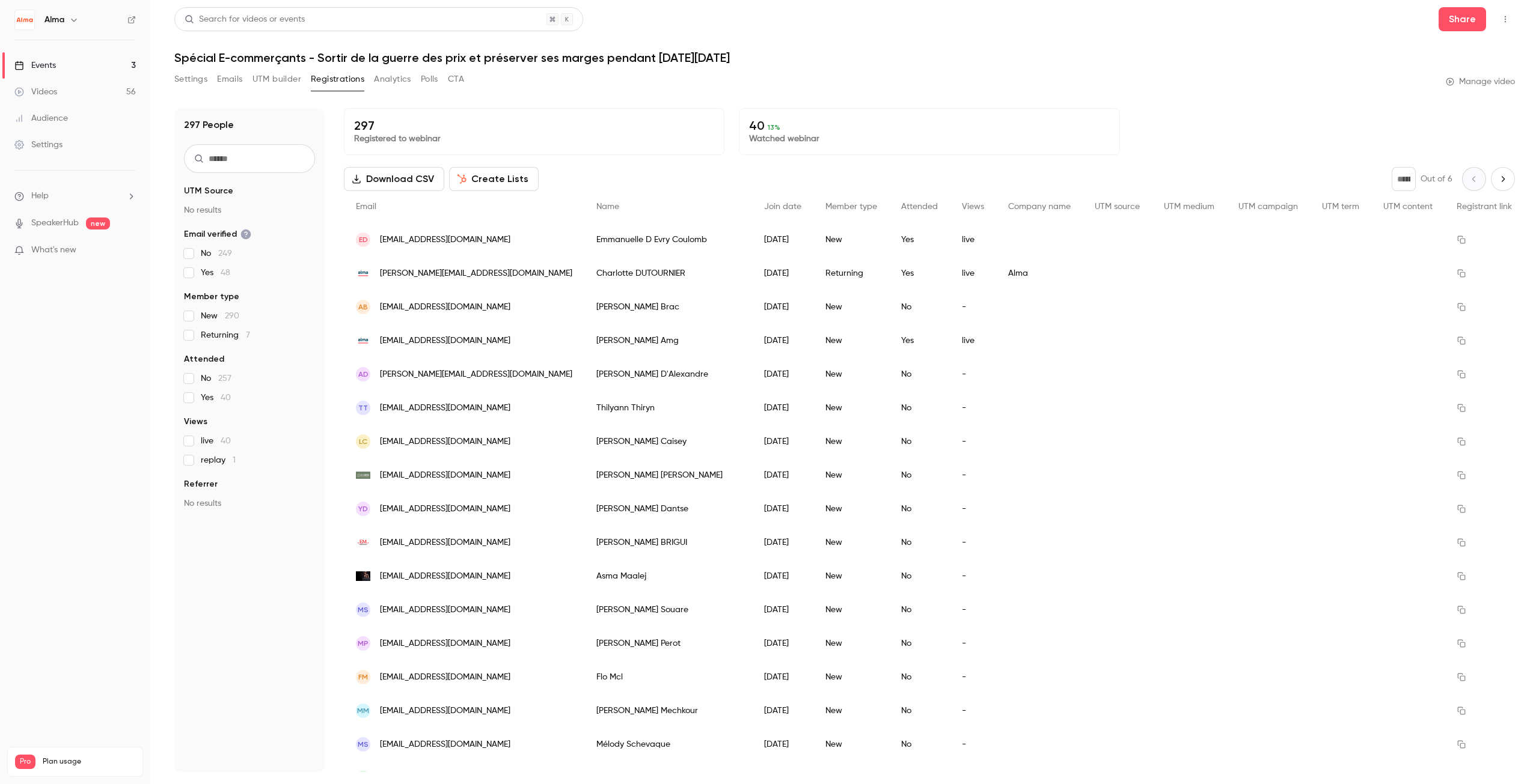
click at [190, 82] on button "Settings" at bounding box center [190, 79] width 33 height 19
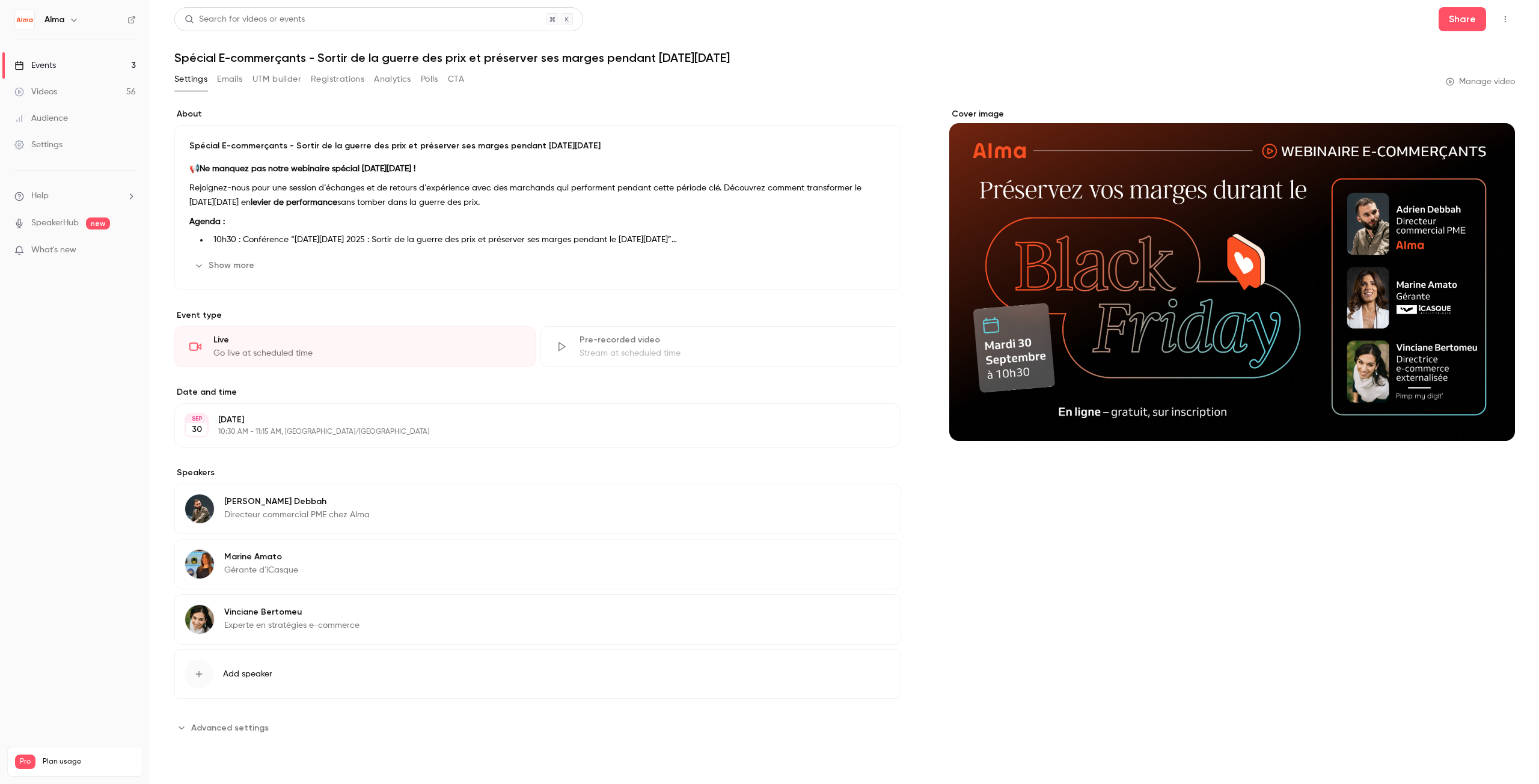
click at [234, 254] on div "Spécial E-commerçants - Sortir de la guerre des prix et préserver ses marges pe…" at bounding box center [538, 208] width 727 height 165
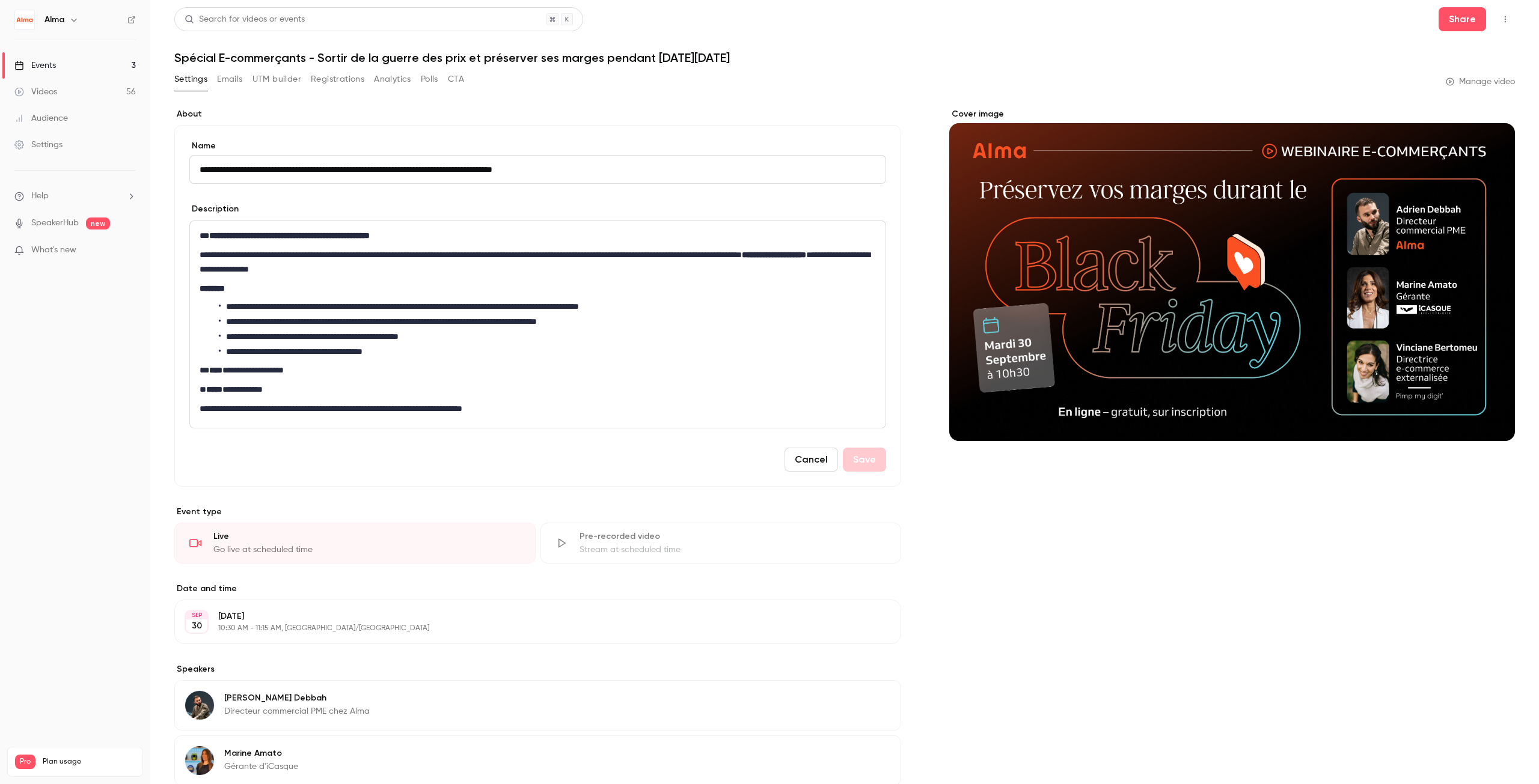
click at [807, 461] on button "Cancel" at bounding box center [811, 459] width 54 height 24
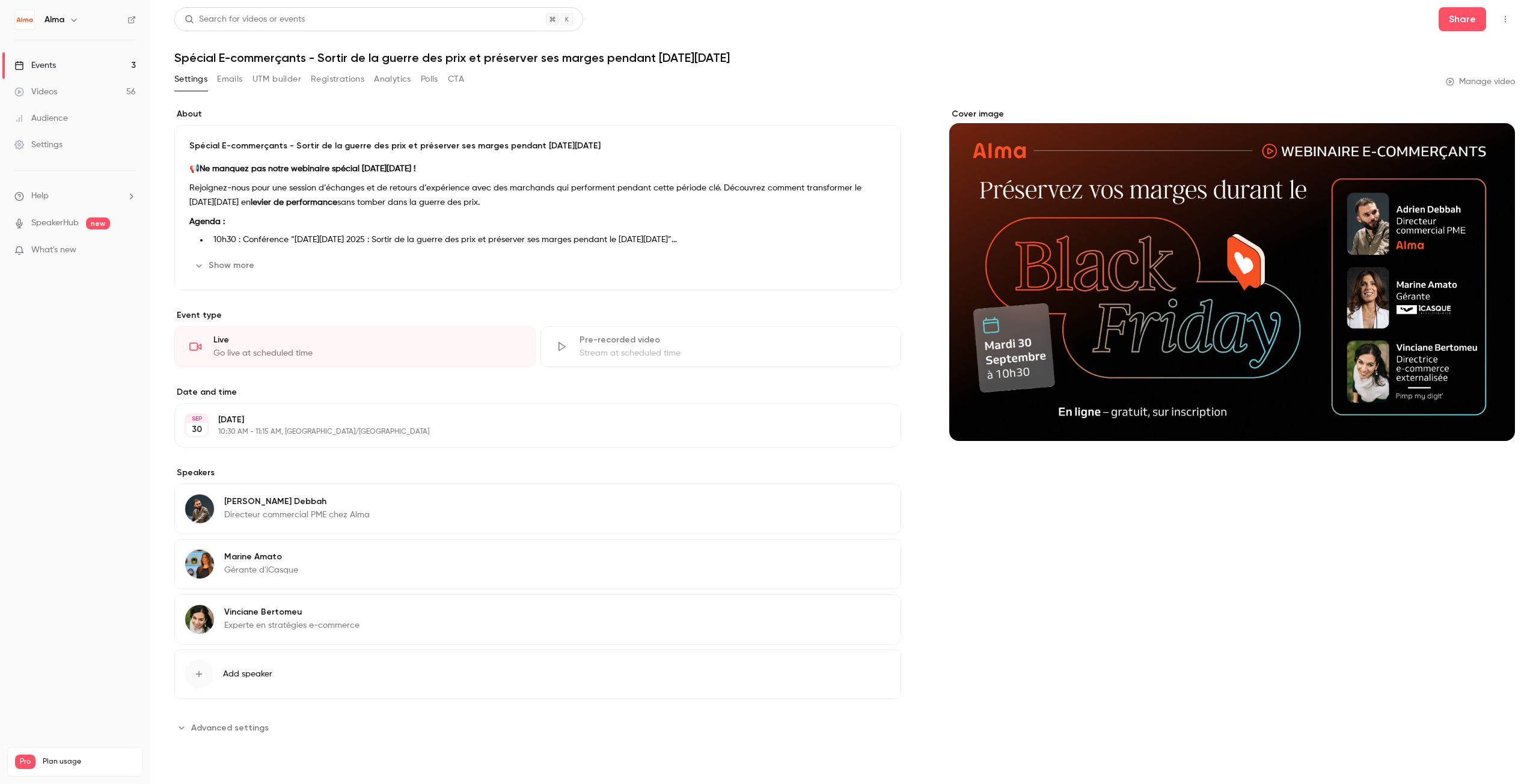
click at [237, 75] on button "Emails" at bounding box center [230, 79] width 25 height 19
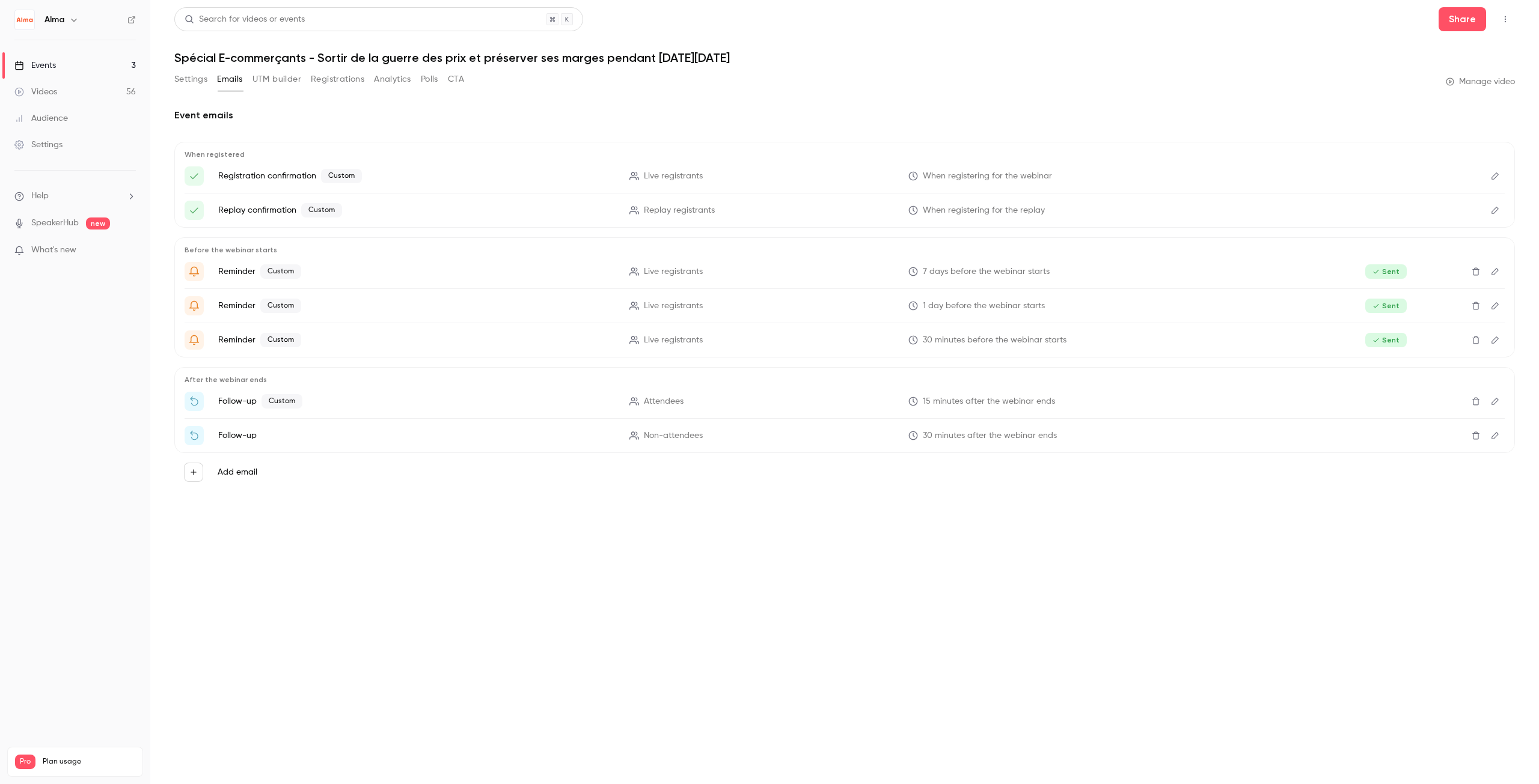
click at [274, 74] on button "UTM builder" at bounding box center [277, 79] width 49 height 19
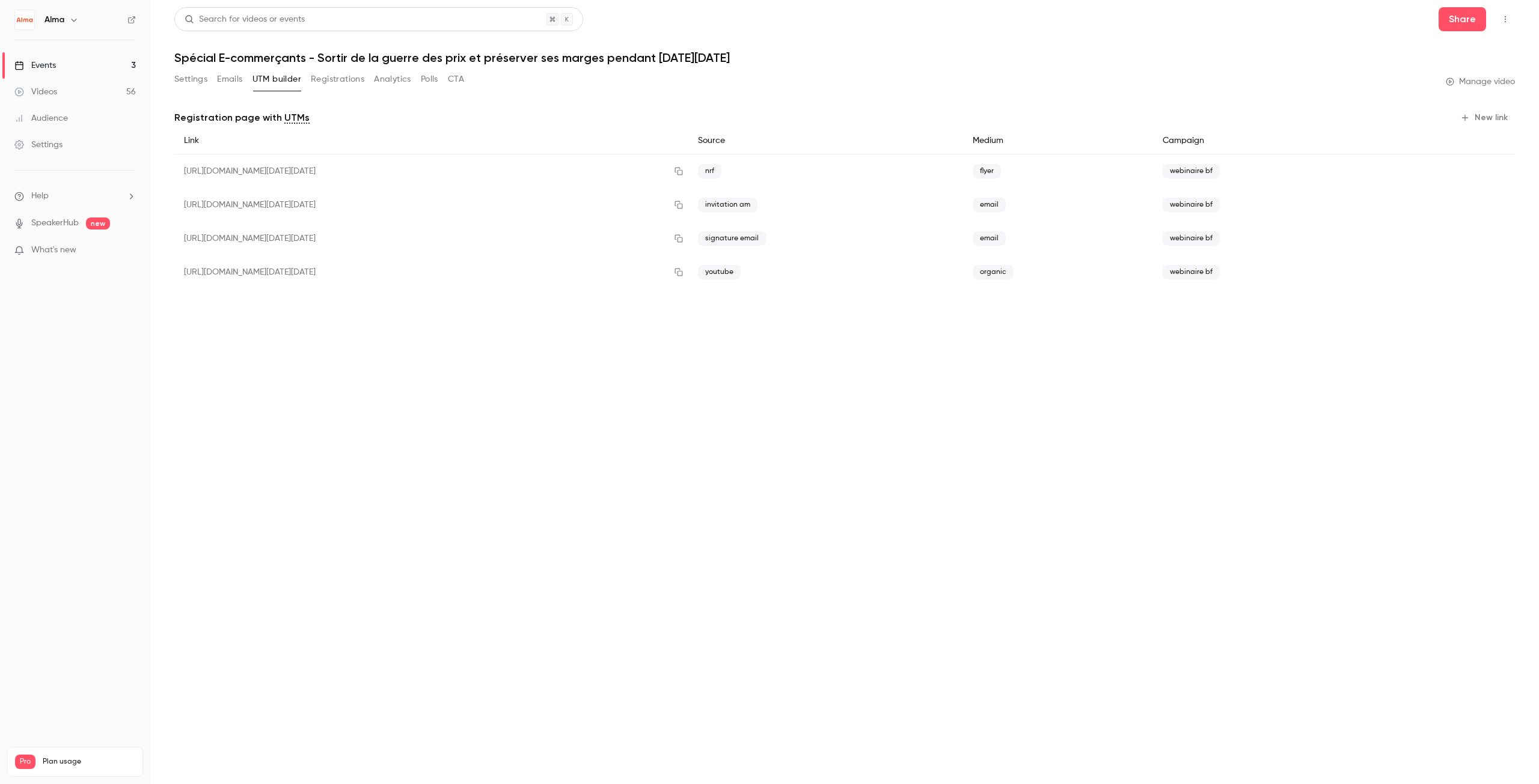
click at [319, 79] on button "Registrations" at bounding box center [337, 79] width 54 height 19
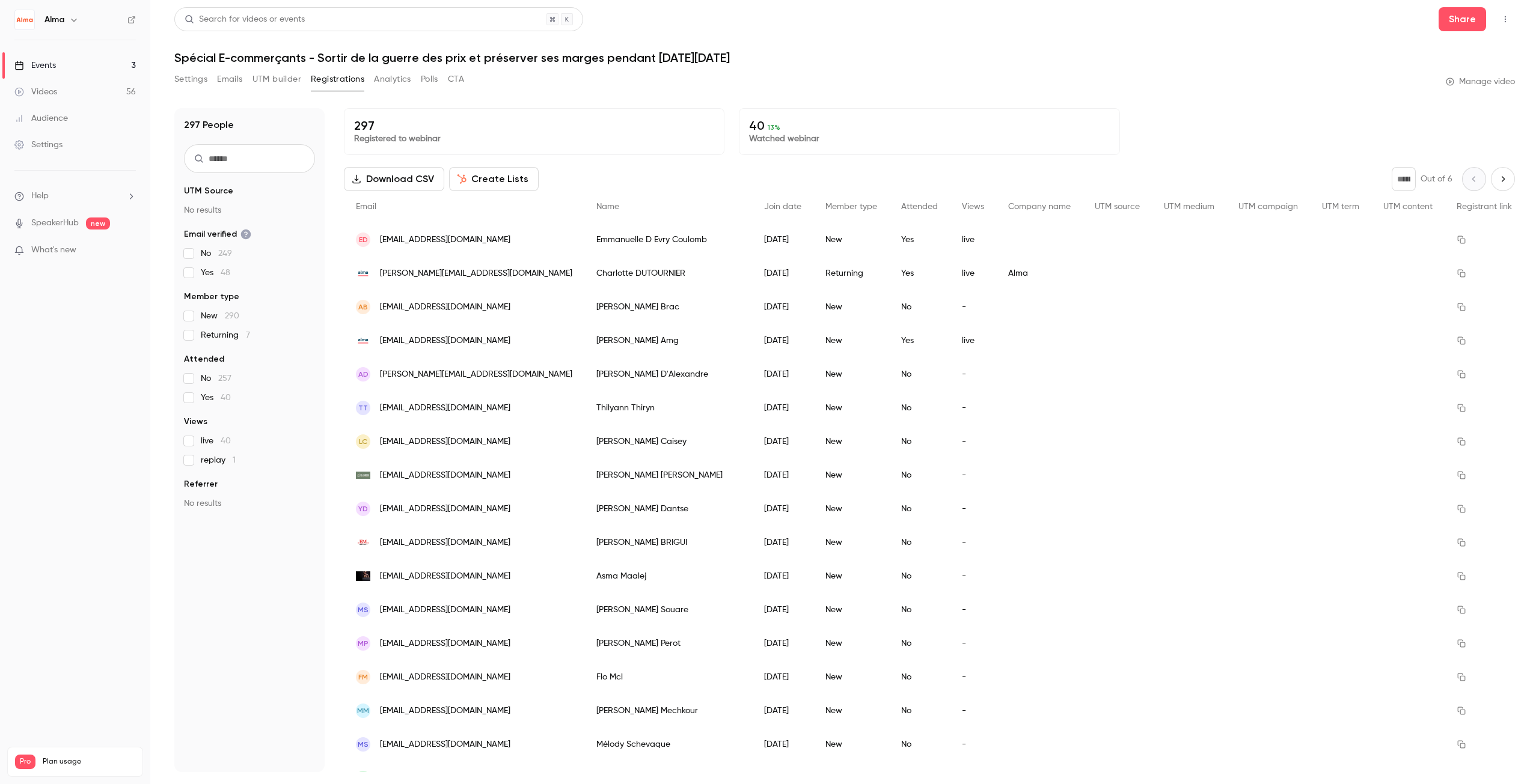
click at [268, 81] on button "UTM builder" at bounding box center [277, 79] width 49 height 19
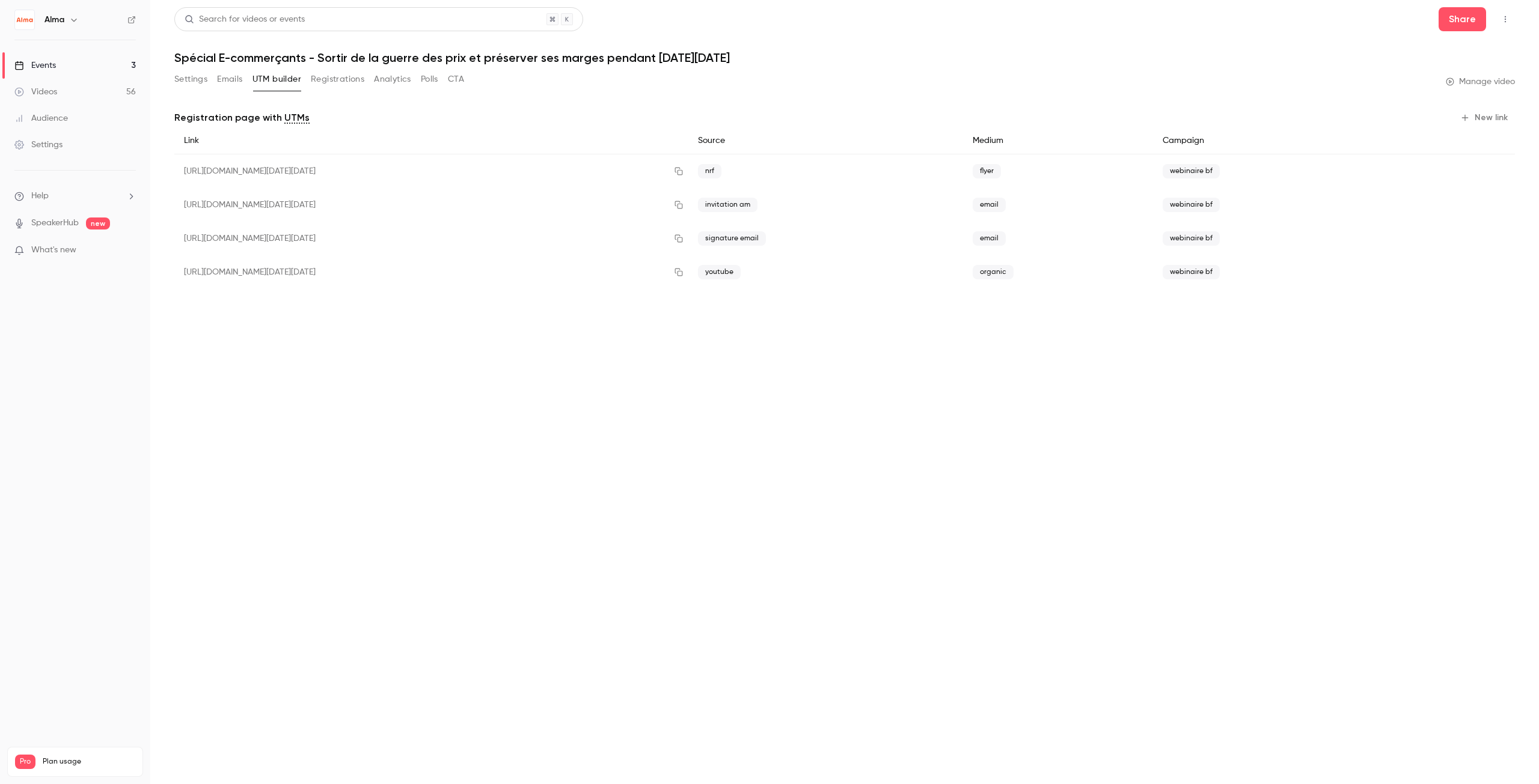
click at [58, 62] on link "Events 3" at bounding box center [75, 65] width 151 height 26
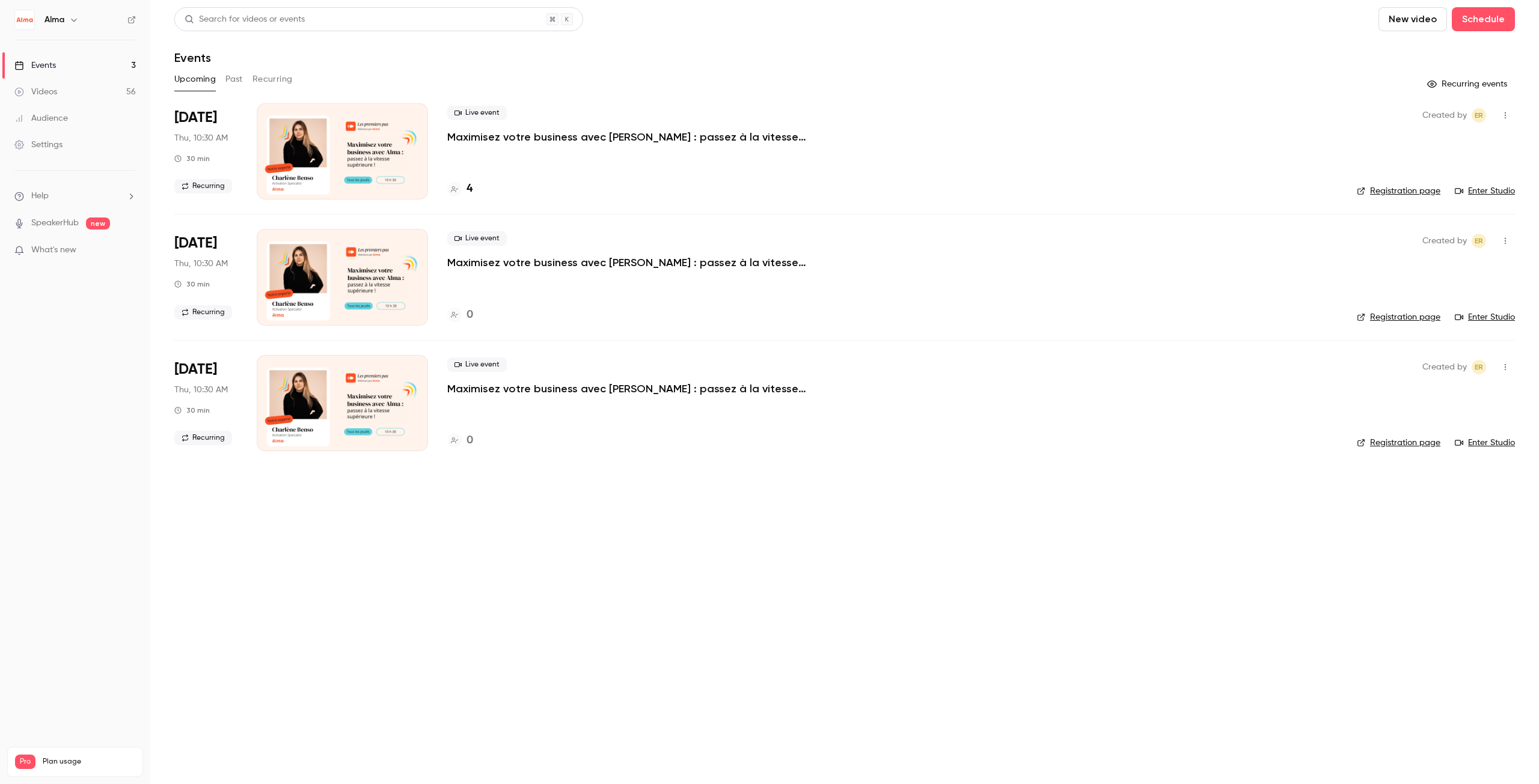
click at [234, 83] on button "Past" at bounding box center [234, 79] width 18 height 19
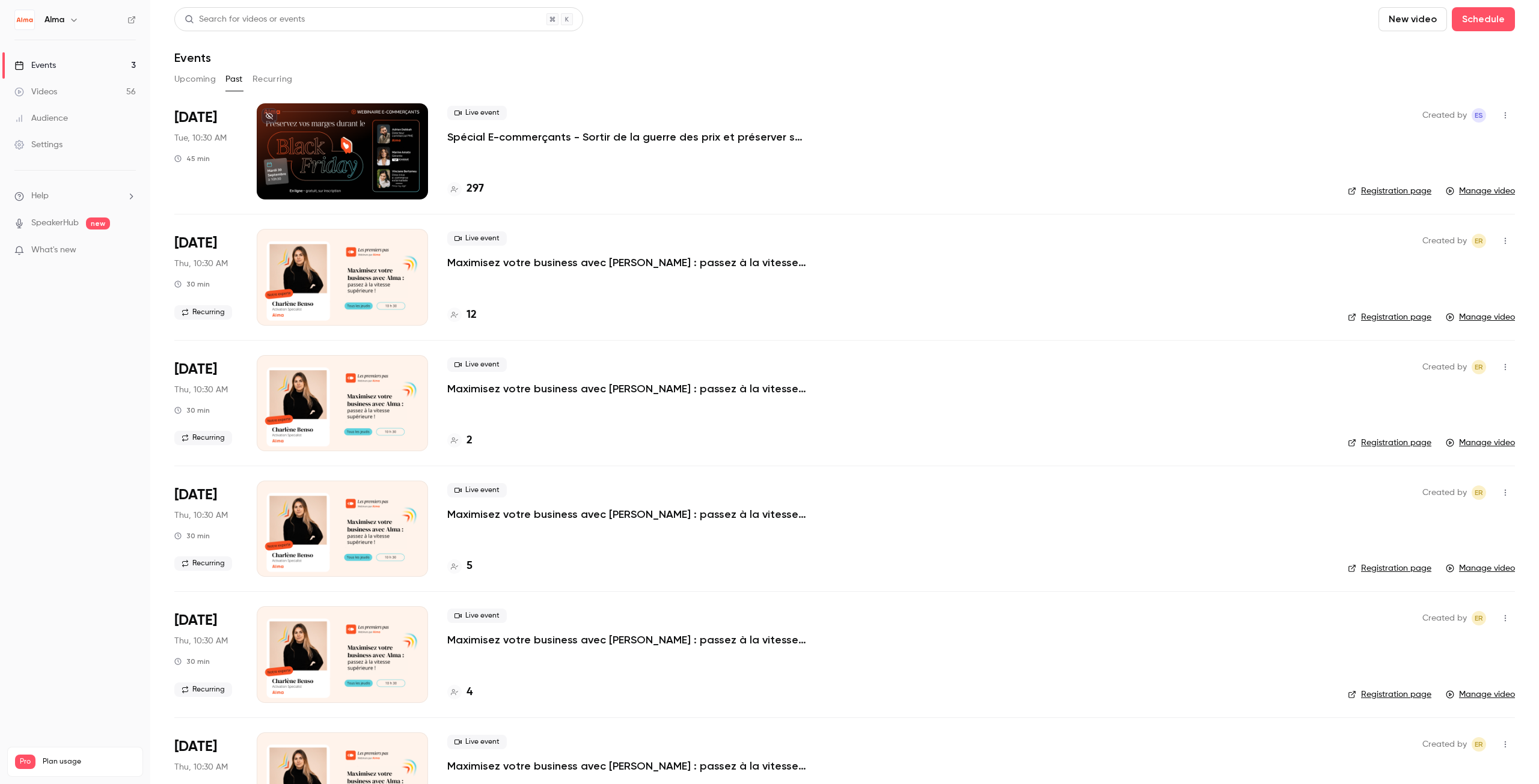
drag, startPoint x: 473, startPoint y: 138, endPoint x: 1369, endPoint y: 193, distance: 897.7
click at [1369, 193] on link "Registration page" at bounding box center [1389, 191] width 83 height 12
